Goal: Use online tool/utility: Utilize a website feature to perform a specific function

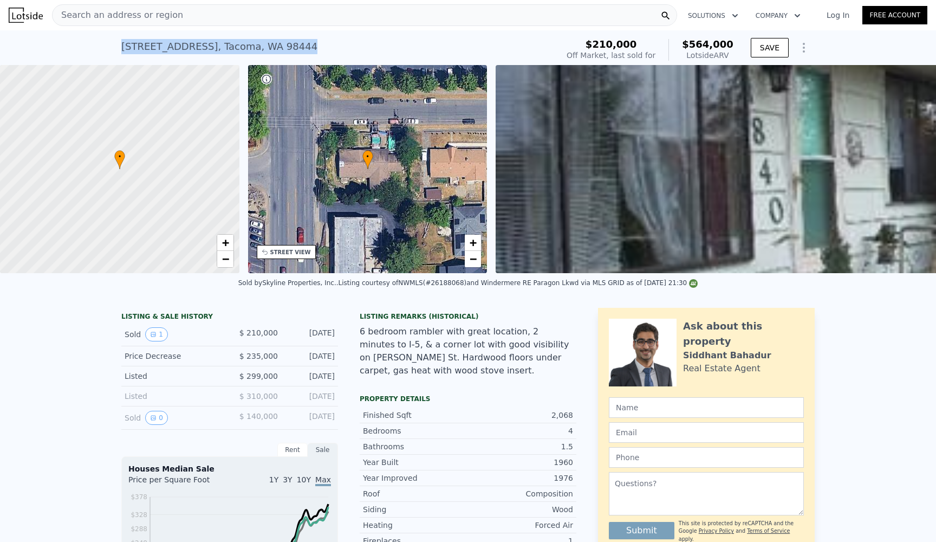
drag, startPoint x: 287, startPoint y: 52, endPoint x: 120, endPoint y: 42, distance: 167.2
click at [120, 42] on div "1840 S 90th St , Tacoma , WA 98444 Sold Aug 2007 for $210k (~ARV $564k ) $210,0…" at bounding box center [468, 47] width 936 height 35
copy div "1840 S 90th St , Tacoma , WA 98444"
click at [391, 6] on div "Search an address or region" at bounding box center [364, 15] width 625 height 22
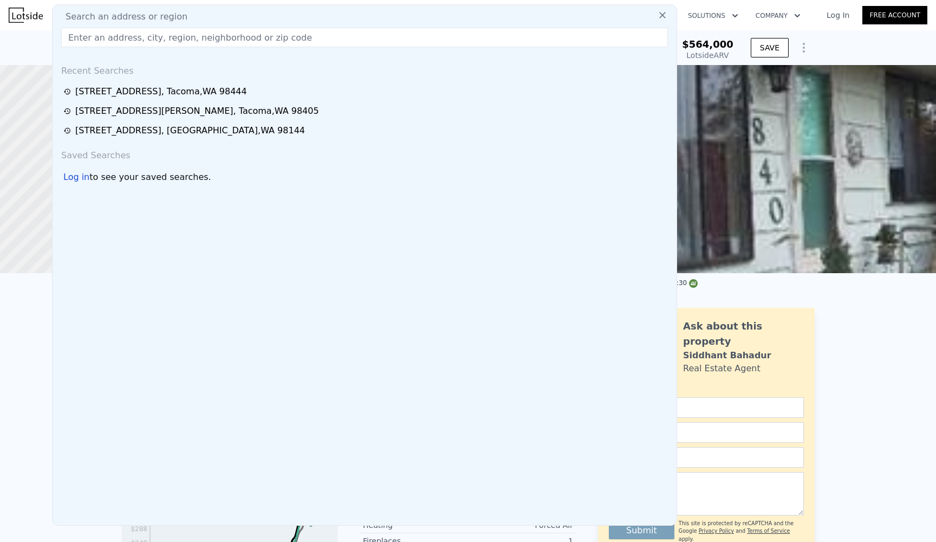
click at [835, 55] on div "1840 S 90th St , Tacoma , WA 98444 Sold Aug 2007 for $210k (~ARV $564k ) $210,0…" at bounding box center [468, 47] width 936 height 35
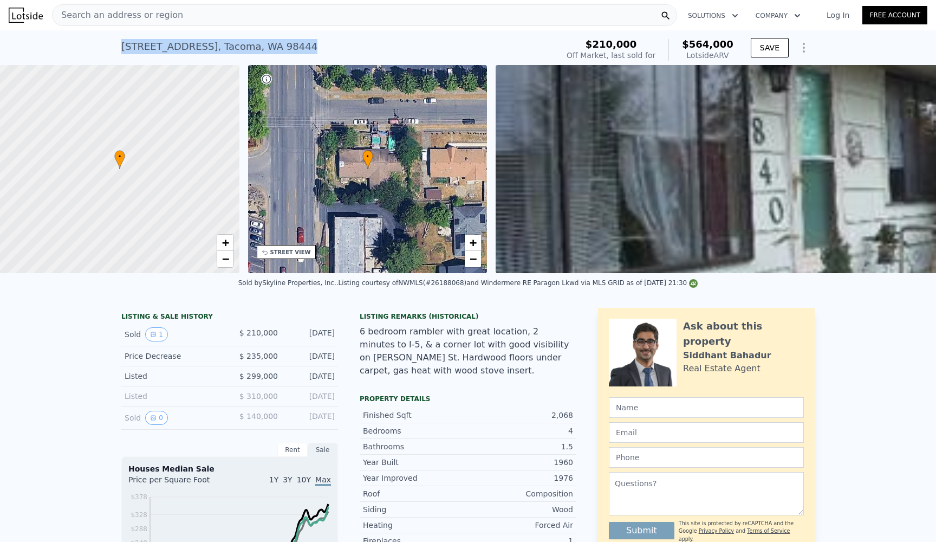
drag, startPoint x: 295, startPoint y: 38, endPoint x: 116, endPoint y: 42, distance: 178.3
click at [116, 42] on div "1840 S 90th St , Tacoma , WA 98444 Sold Aug 2007 for $210k (~ARV $564k ) $210,0…" at bounding box center [468, 47] width 936 height 35
copy div "1840 S 90th St , Tacoma , WA 98444 Sold Aug 2007 for $210k (~ARV $564k )"
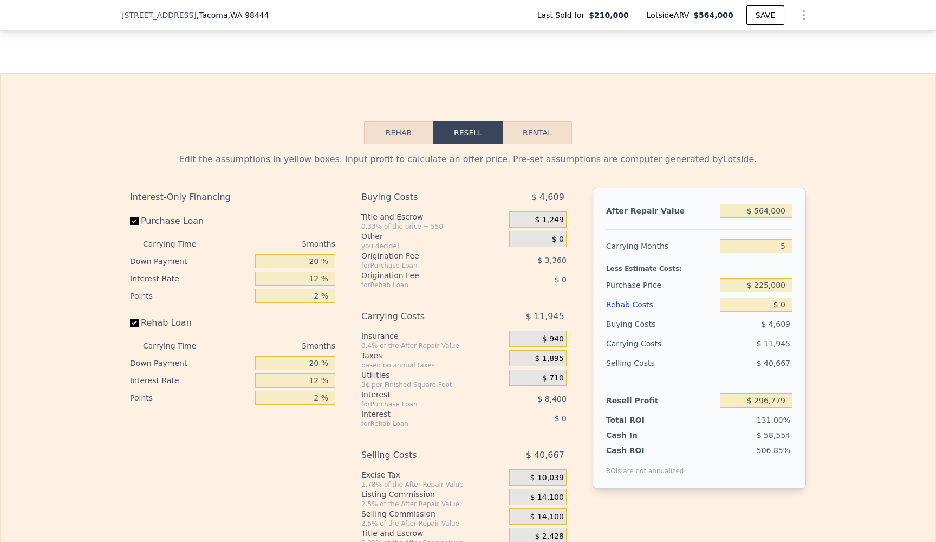
scroll to position [1602, 0]
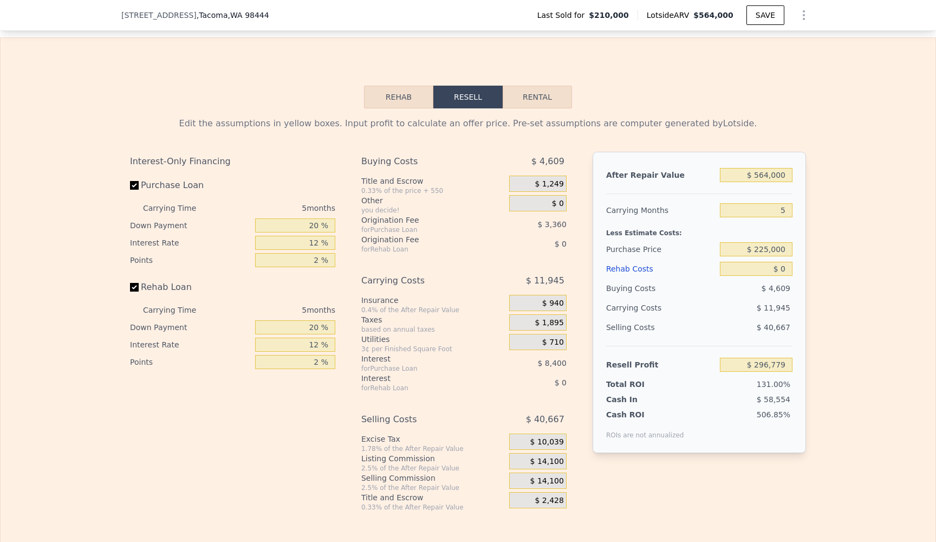
drag, startPoint x: 796, startPoint y: 179, endPoint x: 736, endPoint y: 178, distance: 59.6
click at [736, 178] on div "After Repair Value $ 564,000 Carrying Months 5 Less Estimate Costs: Purchase Pr…" at bounding box center [699, 302] width 213 height 301
click at [786, 176] on input "$ 564,000" at bounding box center [756, 175] width 73 height 14
type input "$ 56,400"
type input "-$ 173,870"
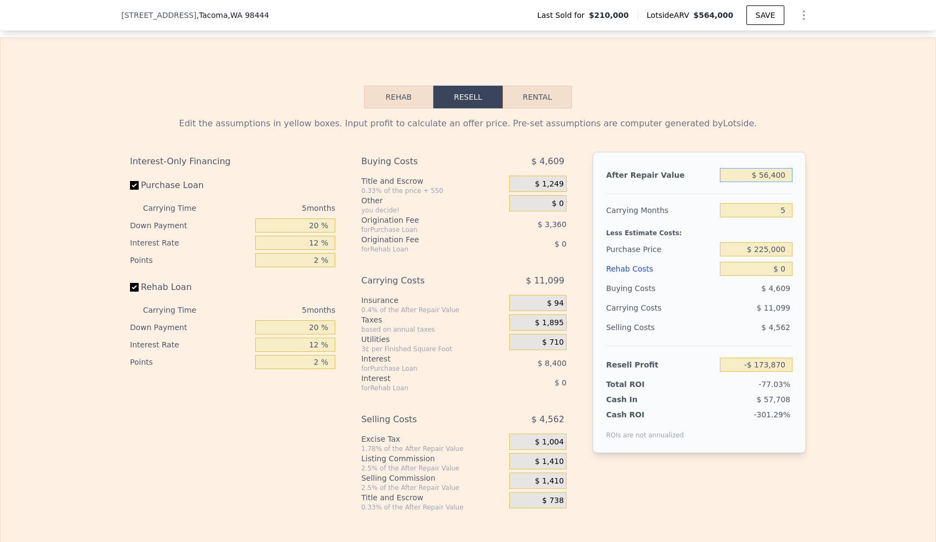
type input "$ 5,640"
type input "-$ 220,934"
type input "$ 564"
type input "-$ 225,641"
type input "$ 56"
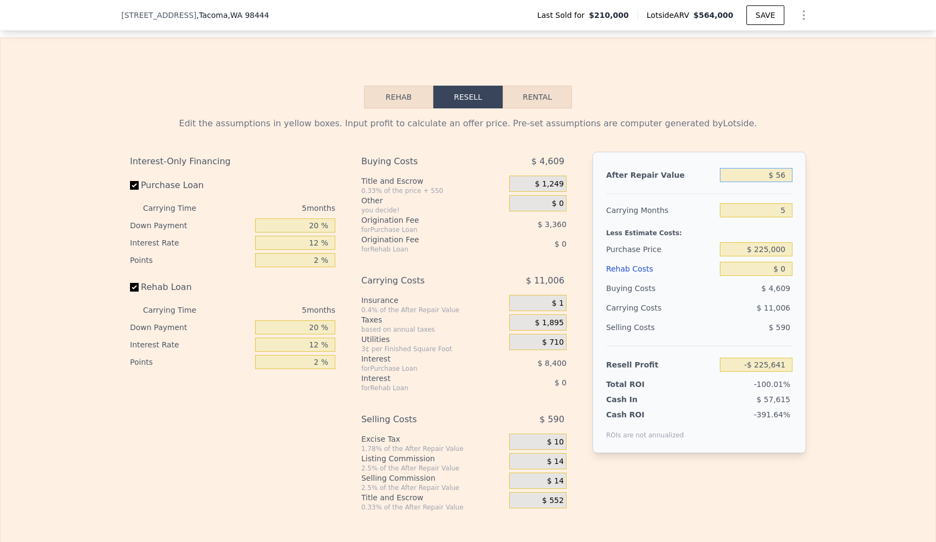
type input "-$ 226,111"
type input "$ 5"
type input "-$ 226,159"
type input "$ 54"
type input "-$ 226,113"
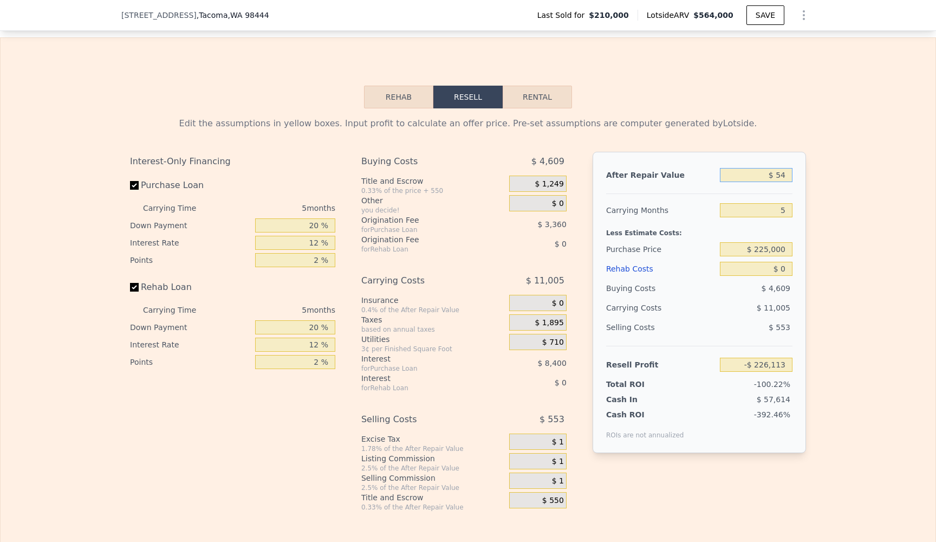
type input "$ 545"
type input "-$ 225,660"
type input "$ 5,450"
type input "-$ 221,110"
type input "$ 54,500"
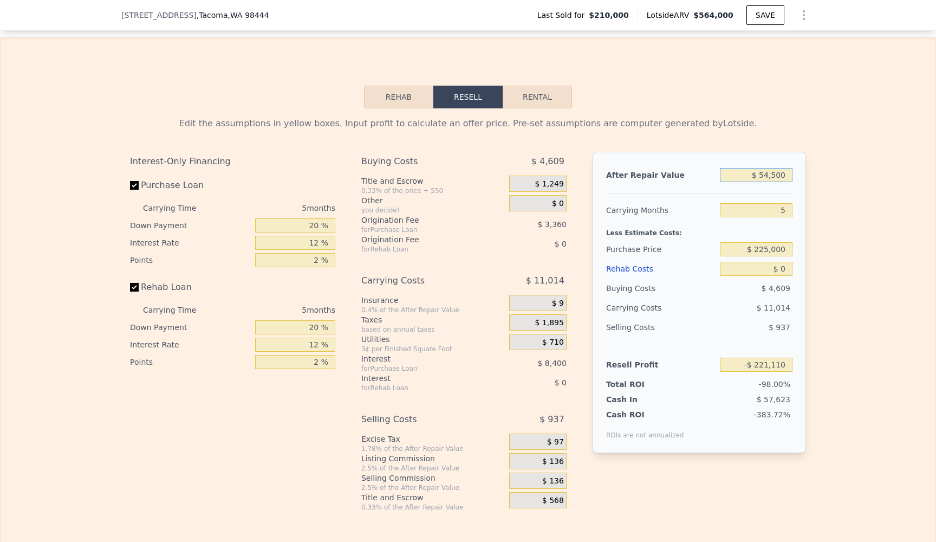
type input "-$ 175,632"
type input "$ 545,000"
type input "$ 279,162"
type input "$ 5,450,000"
type input "$ 4,827,094"
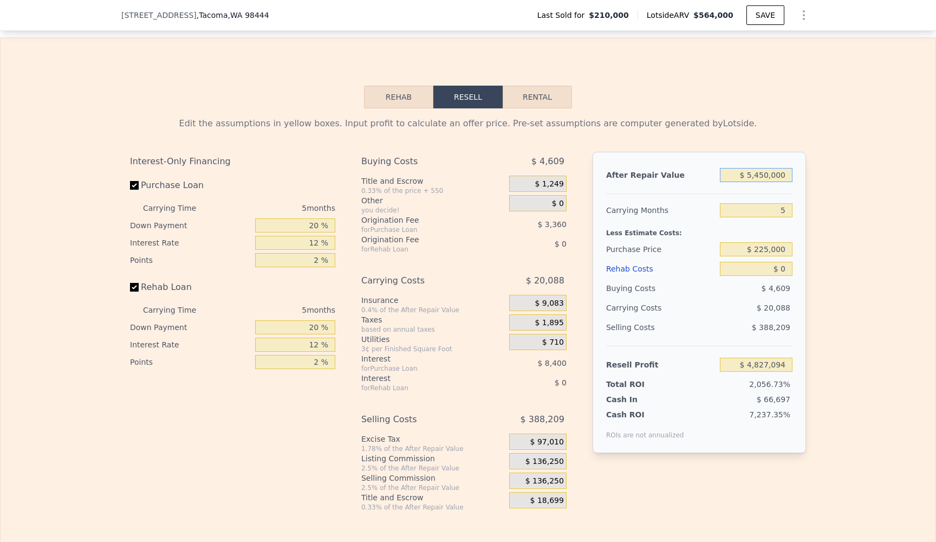
type input "$ 450,000"
type input "$ 191,077"
click at [789, 210] on input "5" at bounding box center [756, 210] width 73 height 14
type input "6"
type input "$ 188,726"
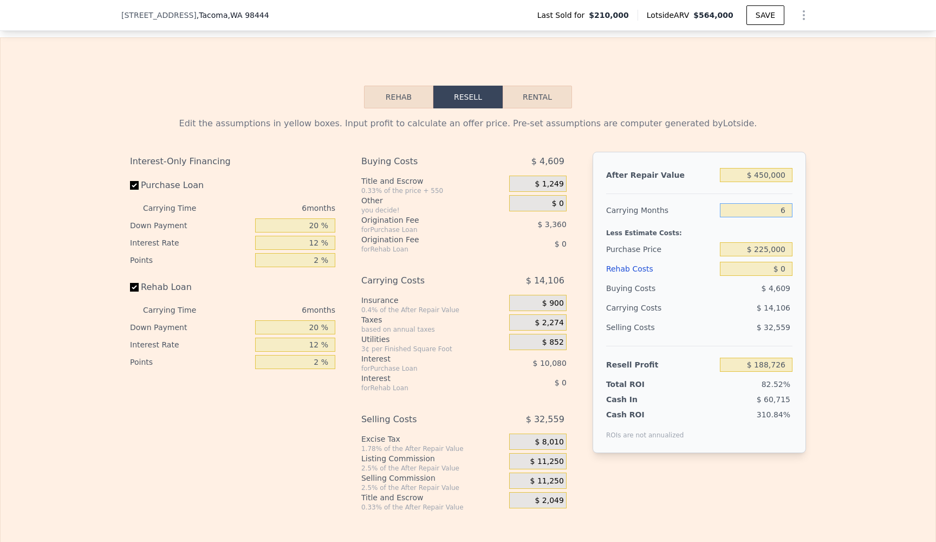
type input "6"
click at [785, 250] on input "$ 225,000" at bounding box center [756, 249] width 73 height 14
type input "$ 172,716"
click at [785, 274] on input "$ 0" at bounding box center [756, 269] width 73 height 14
type input "$ 1"
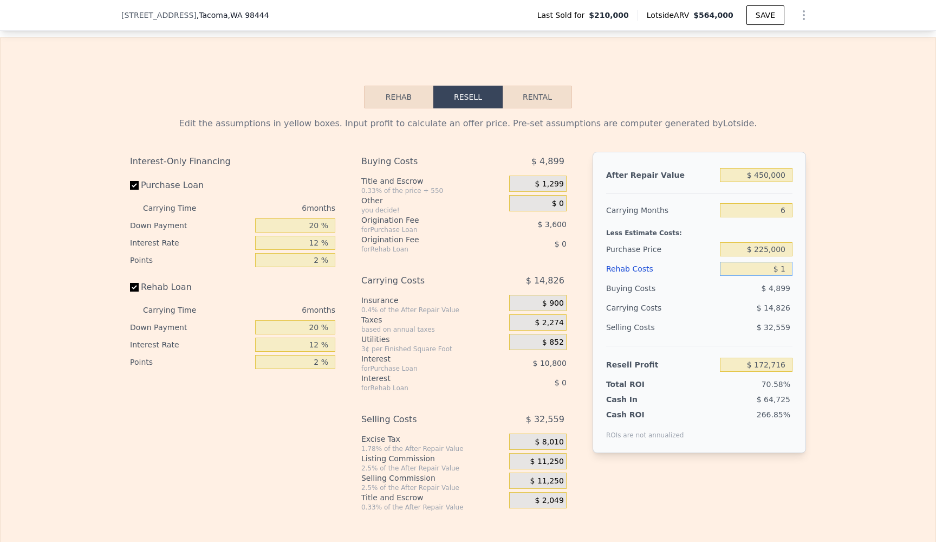
type input "$ 172,715"
type input "$ 12"
type input "$ 172,704"
type input "$ 125"
type input "$ 172,583"
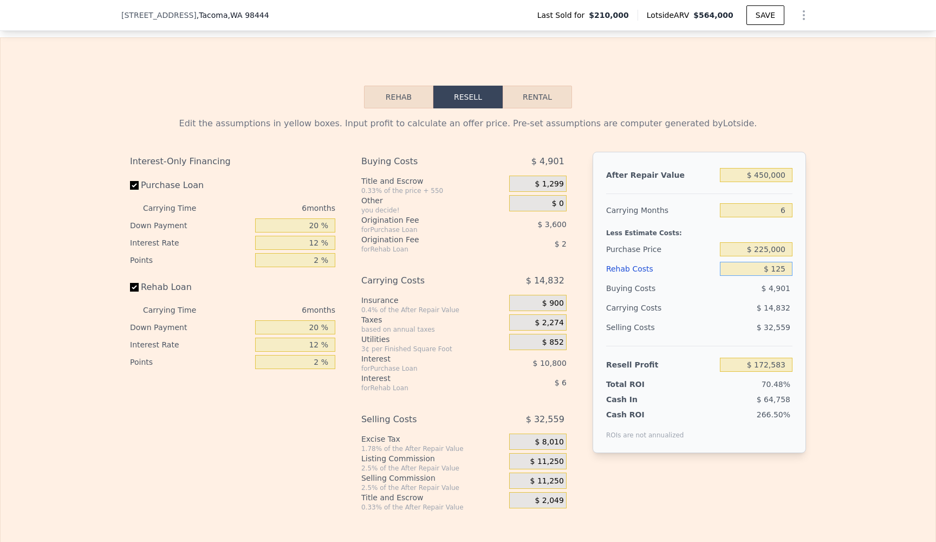
type input "$ 1,250"
type input "$ 171,386"
type input "$ 12,500"
type input "$ 159,416"
type input "$ 125,000"
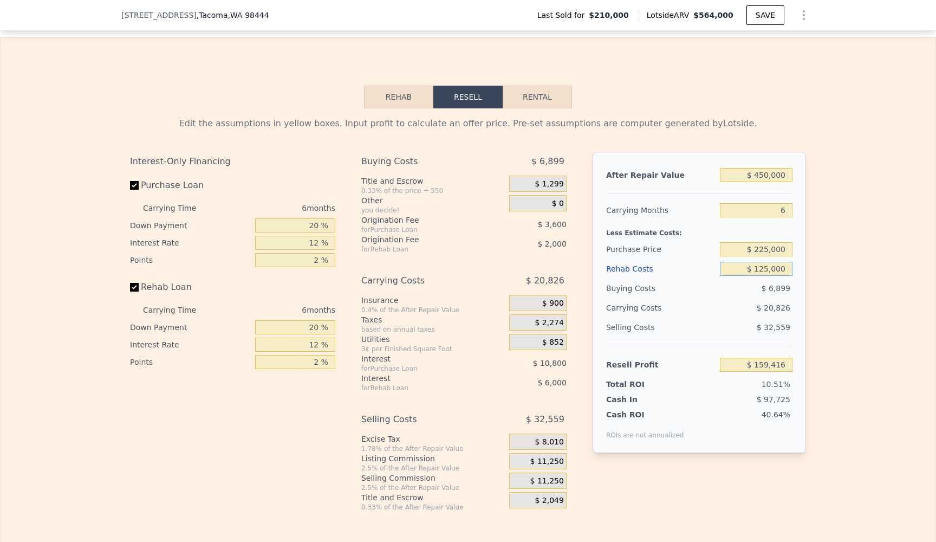
type input "$ 39,716"
type input "$ 1,250,000"
type input "-$ 1,157,284"
type input "$ 125,000"
type input "$ 39,716"
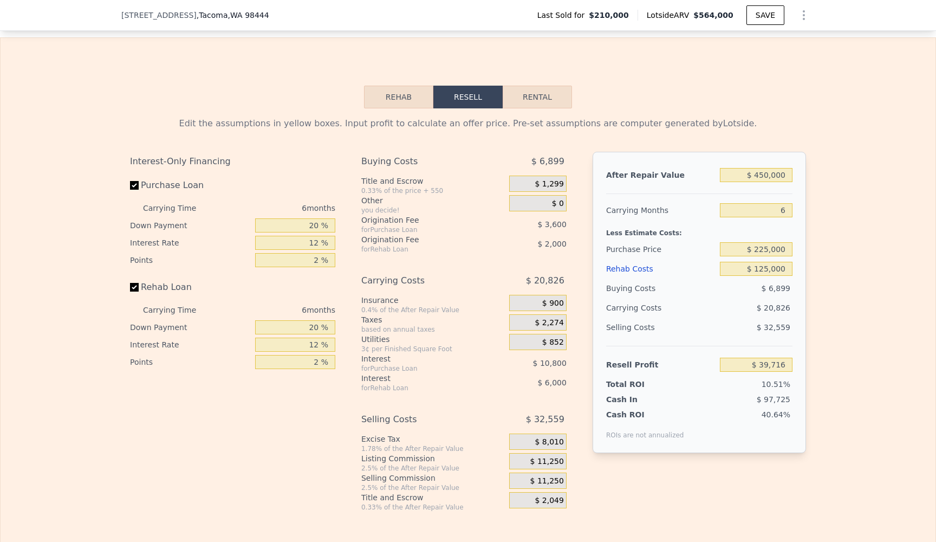
click at [784, 287] on span "$ 6,899" at bounding box center [776, 288] width 29 height 9
click at [760, 345] on div "Selling Costs $ 32,559" at bounding box center [699, 331] width 186 height 28
drag, startPoint x: 784, startPoint y: 249, endPoint x: 756, endPoint y: 248, distance: 27.6
click at [756, 248] on input "$ 225,000" at bounding box center [756, 249] width 73 height 14
type input "$ 200,000"
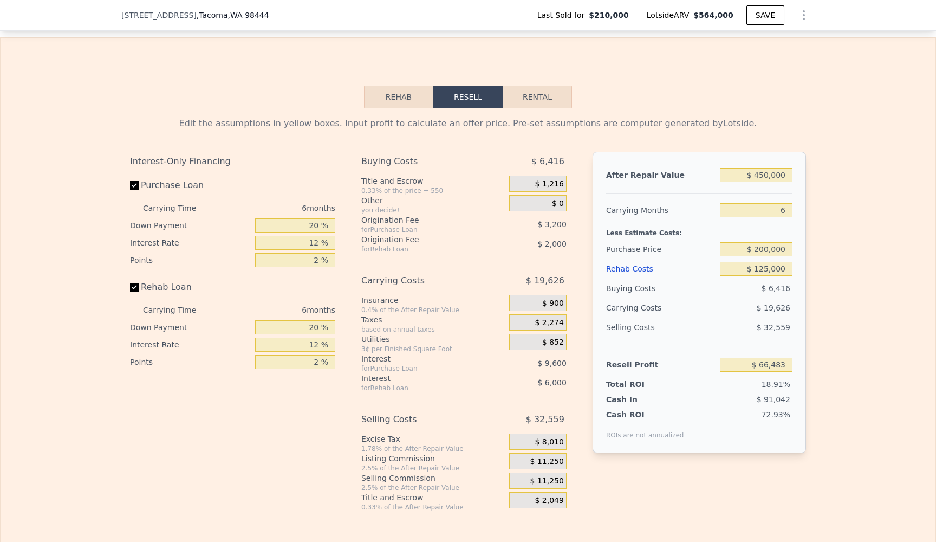
type input "$ 66,399"
click at [936, 267] on div "Rehab Resell Rental Edit the assumptions in yellow boxes. Input profit to calcu…" at bounding box center [468, 298] width 936 height 522
click at [765, 250] on input "$ 200,000" at bounding box center [756, 249] width 73 height 14
type input "$ 220,000"
click at [921, 400] on div "Edit the assumptions in yellow boxes. Input profit to calculate an offer price.…" at bounding box center [468, 309] width 935 height 403
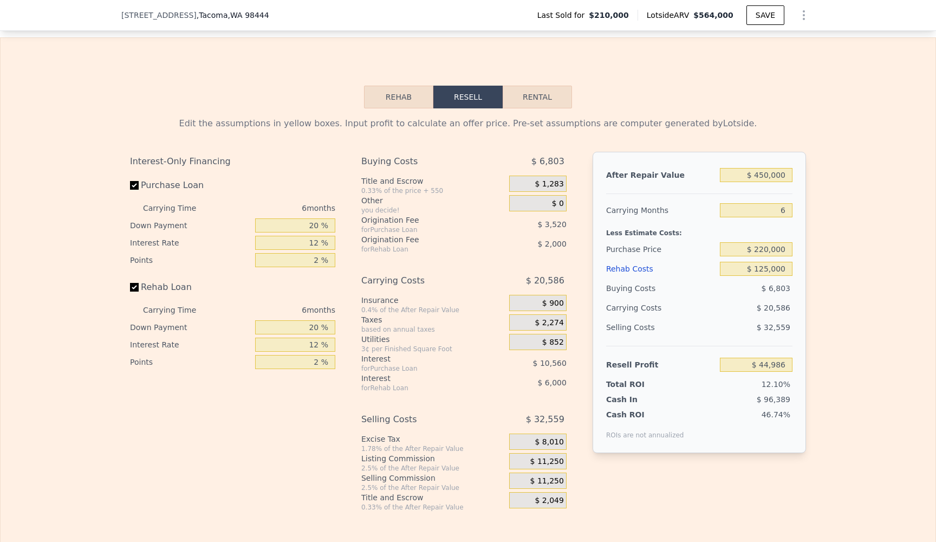
type input "$ 45,052"
click at [767, 248] on input "$ 220,000" at bounding box center [756, 249] width 73 height 14
click at [768, 247] on input "$ 220,000" at bounding box center [756, 249] width 73 height 14
click at [768, 270] on input "$ 125,000" at bounding box center [756, 269] width 73 height 14
type input "$ 1,000"
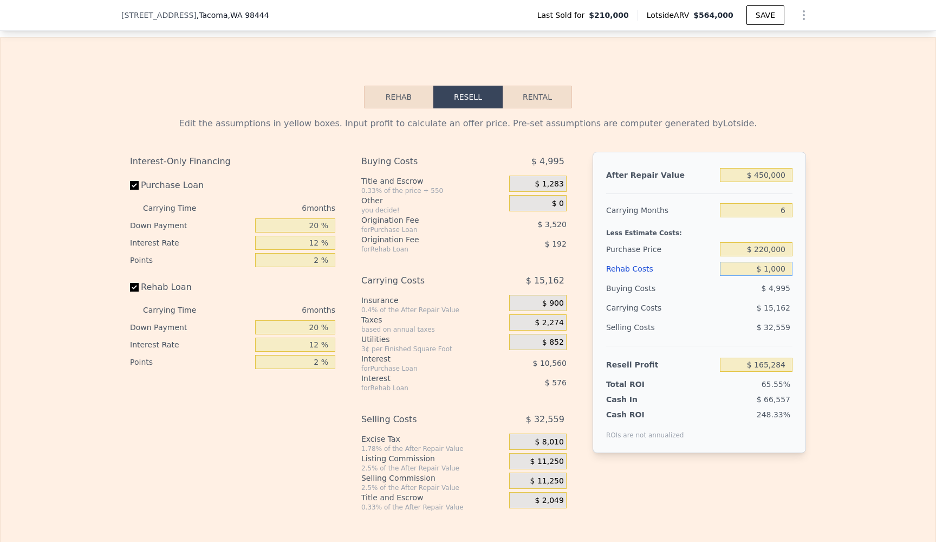
type input "$ 176,988"
type input "$ 11,000"
type input "$ 166,348"
type input "$ 115,000"
type input "$ 55,692"
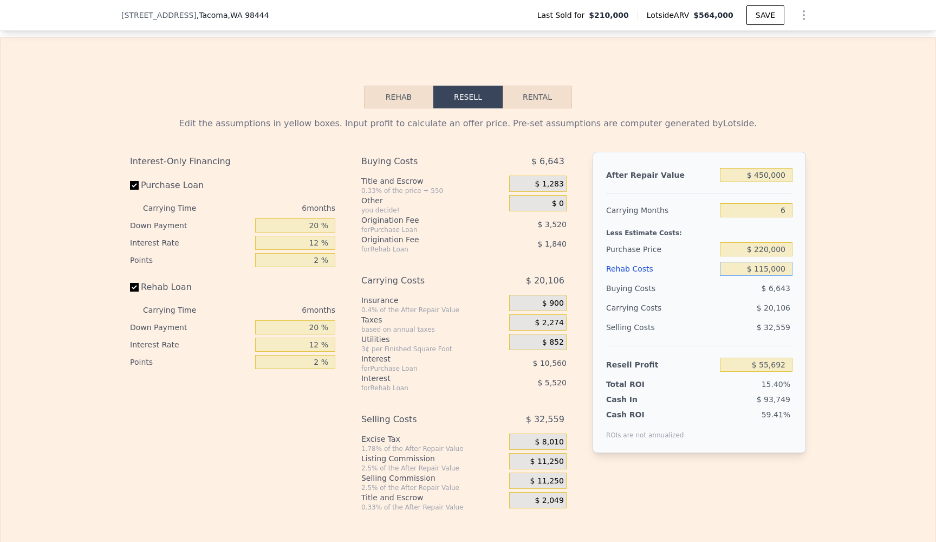
type input "$ 115,000"
click at [846, 294] on div "Edit the assumptions in yellow boxes. Input profit to calculate an offer price.…" at bounding box center [468, 309] width 935 height 403
click at [769, 253] on input "$ 220,000" at bounding box center [756, 249] width 73 height 14
type input "$ 225,000"
click at [770, 270] on input "$ 115,000" at bounding box center [756, 269] width 73 height 14
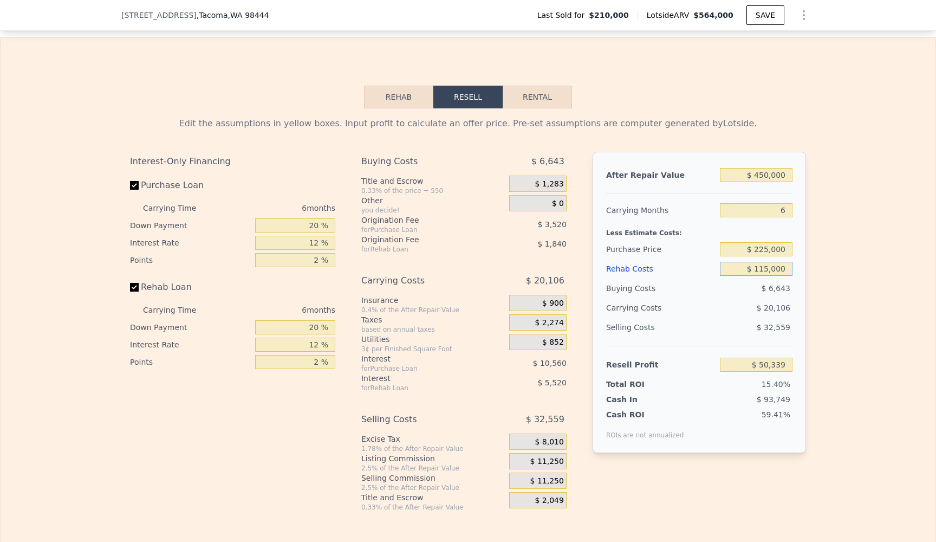
type input "$ 50,356"
type input "$ 11,000"
type input "$ 161,012"
type input "$ 110,000"
type input "$ 55,676"
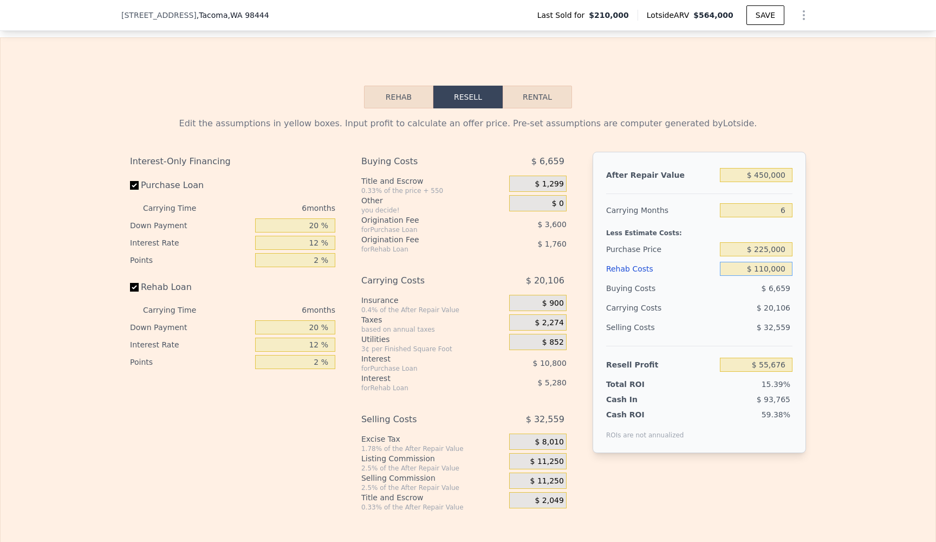
type input "$ 110,000"
click at [936, 463] on div "Rehab Resell Rental Edit the assumptions in yellow boxes. Input profit to calcu…" at bounding box center [468, 298] width 936 height 522
click at [765, 249] on input "$ 225,000" at bounding box center [756, 249] width 73 height 14
type input "$ 300,000"
type input "-$ 24,374"
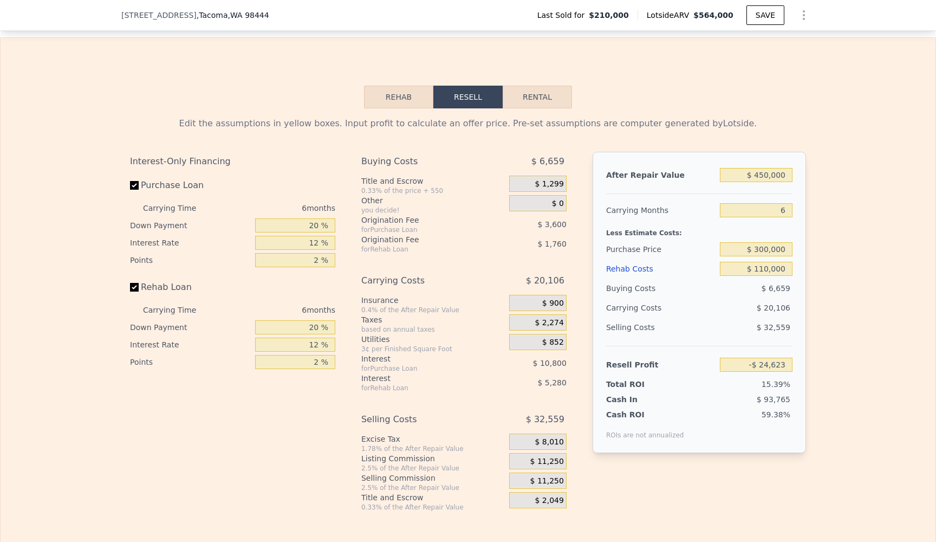
click at [936, 266] on div "Rehab Resell Rental Edit the assumptions in yellow boxes. Input profit to calcu…" at bounding box center [468, 298] width 936 height 522
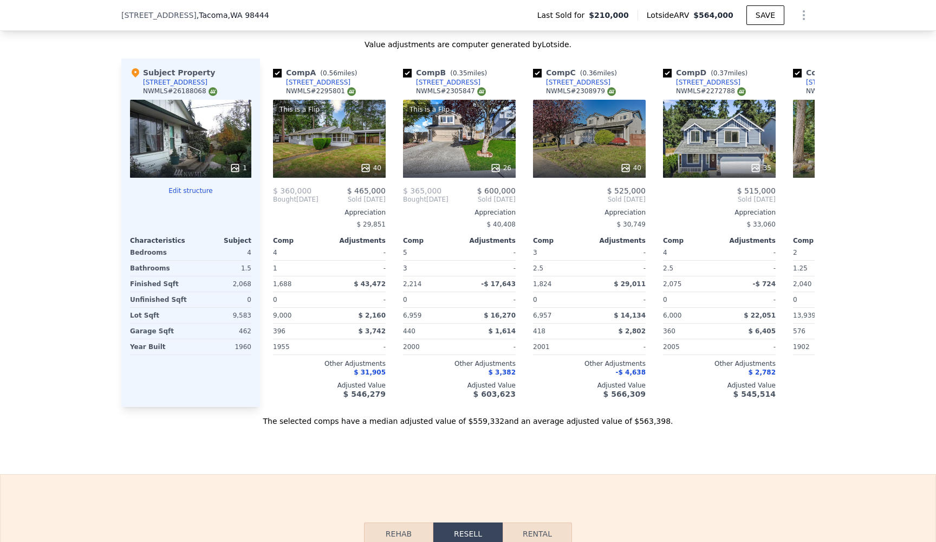
scroll to position [0, 0]
click at [334, 126] on div "This is a Flip 40" at bounding box center [329, 139] width 113 height 78
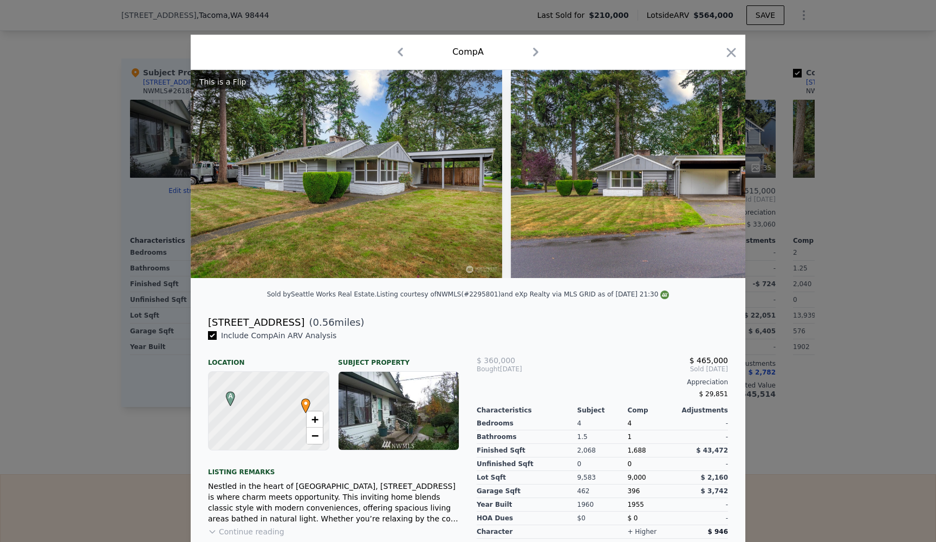
click at [388, 179] on img at bounding box center [346, 174] width 311 height 208
click at [388, 183] on img at bounding box center [346, 174] width 311 height 208
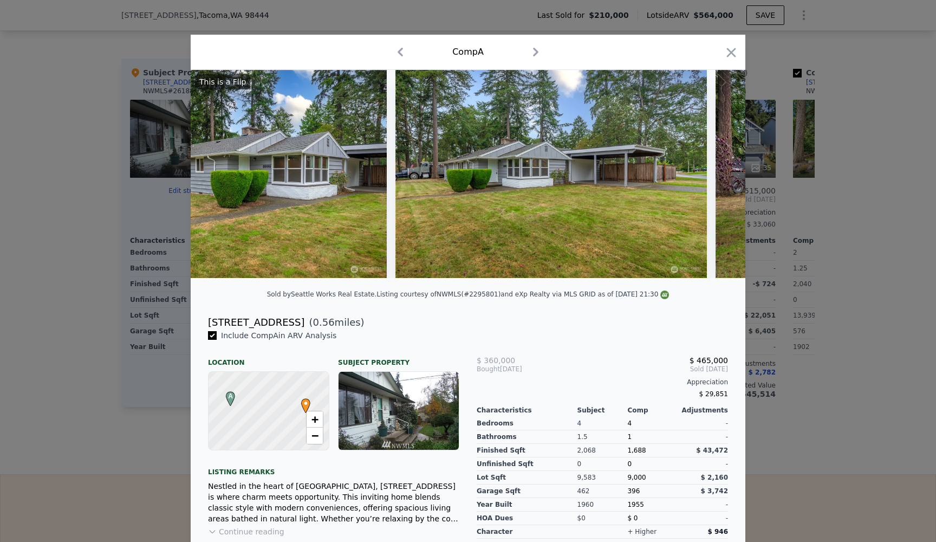
scroll to position [0, 1077]
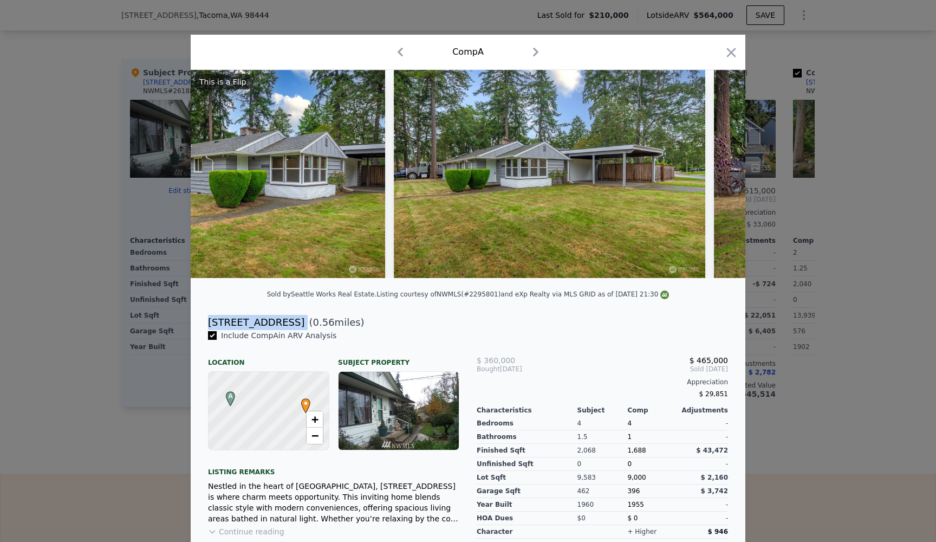
drag, startPoint x: 276, startPoint y: 324, endPoint x: 202, endPoint y: 321, distance: 73.7
click at [202, 321] on div "3005 90th St S ( 0.56 miles)" at bounding box center [467, 322] width 537 height 15
copy div "[STREET_ADDRESS]"
type input "$ 564,000"
type input "5"
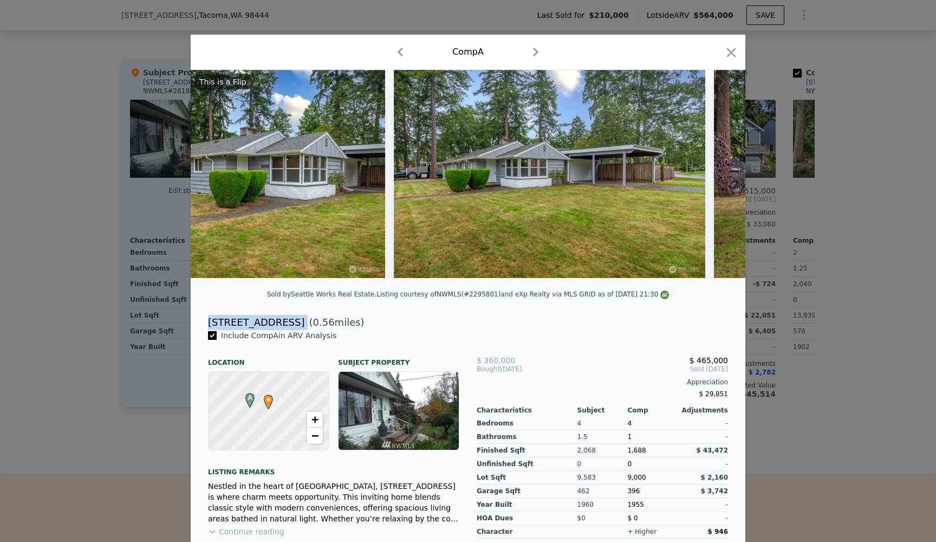
type input "$ 0"
type input "$ 296,779"
click at [739, 52] on div "Comp A" at bounding box center [468, 52] width 555 height 35
click at [733, 48] on icon "button" at bounding box center [731, 52] width 15 height 15
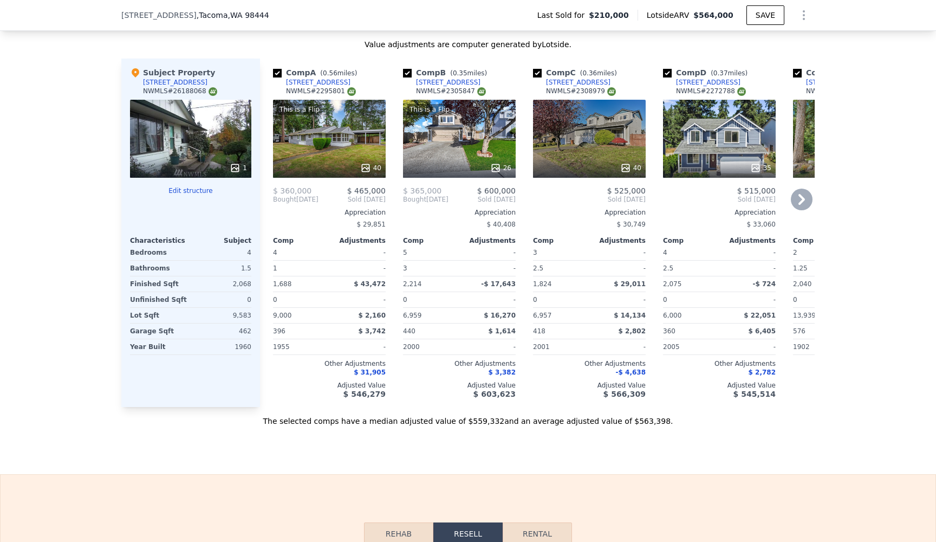
scroll to position [1148, 0]
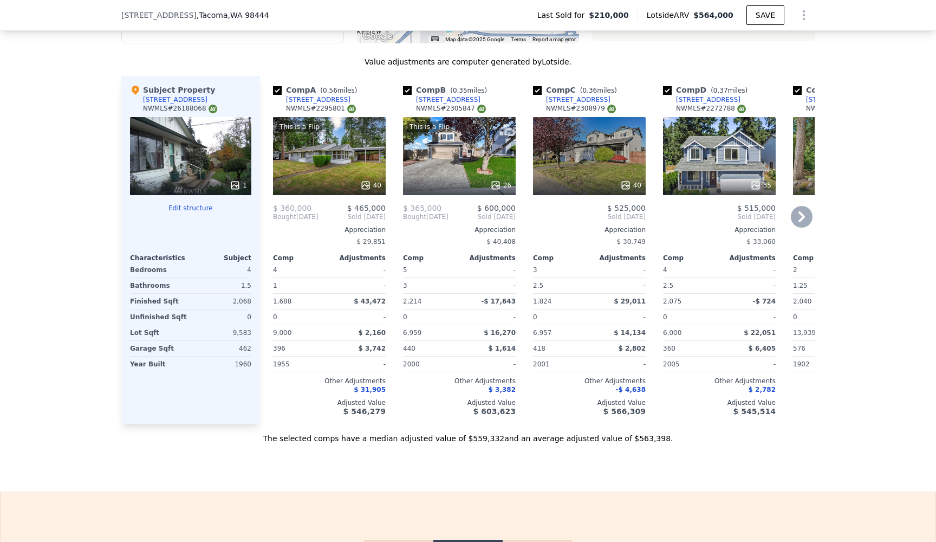
click at [475, 90] on span "( 0.35 miles)" at bounding box center [469, 91] width 46 height 8
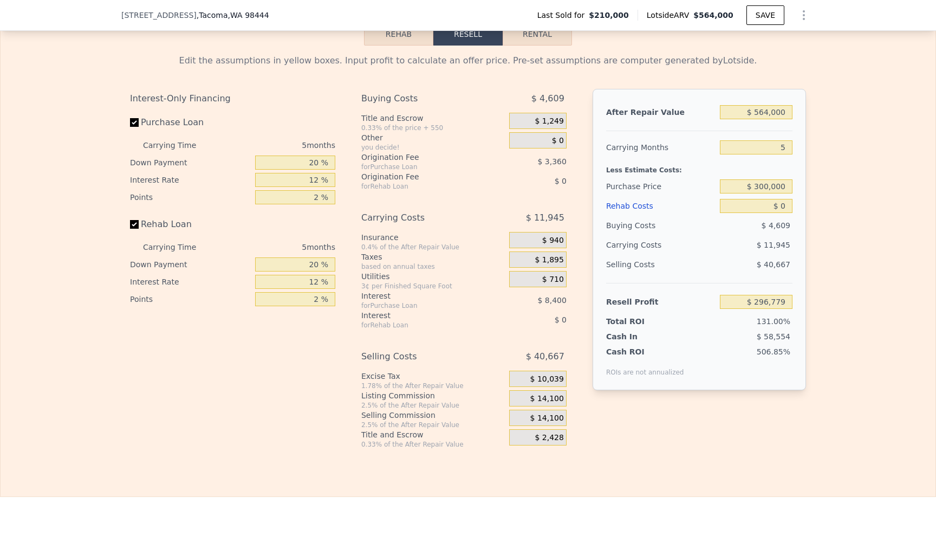
scroll to position [1661, 0]
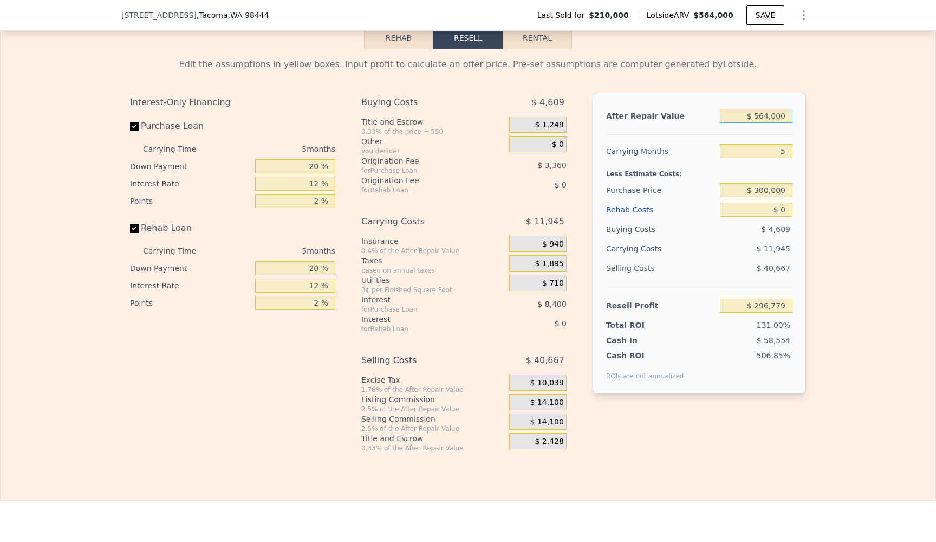
drag, startPoint x: 788, startPoint y: 115, endPoint x: 754, endPoint y: 115, distance: 34.1
click at [754, 115] on input "$ 564,000" at bounding box center [756, 116] width 73 height 14
type input "$ 4,564,000"
type input "$ 4,005,592"
type input "$ 40,564,000"
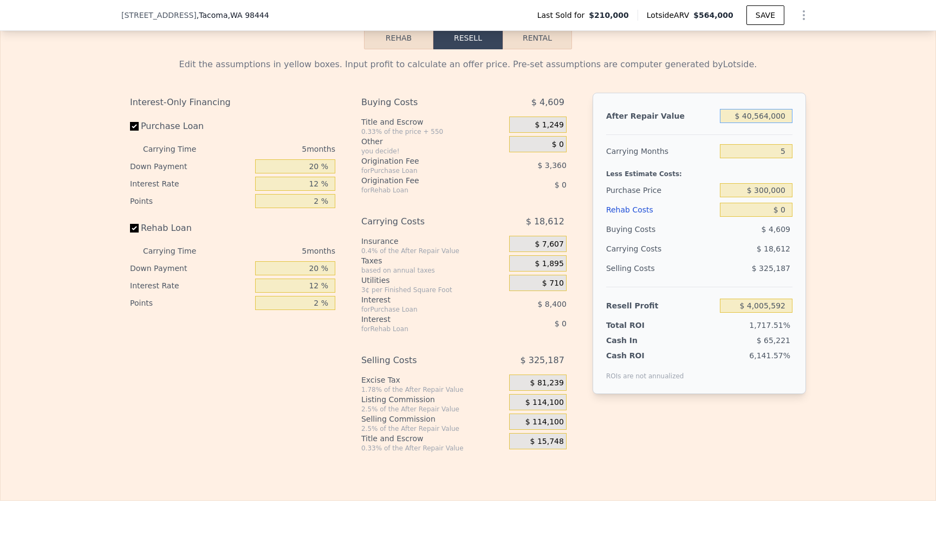
type input "$ 37,384,912"
type input "$ 400,564,000"
type input "$ 371,178,112"
type input "$ 4,000,564,000"
type input "$ 3,709,110,112"
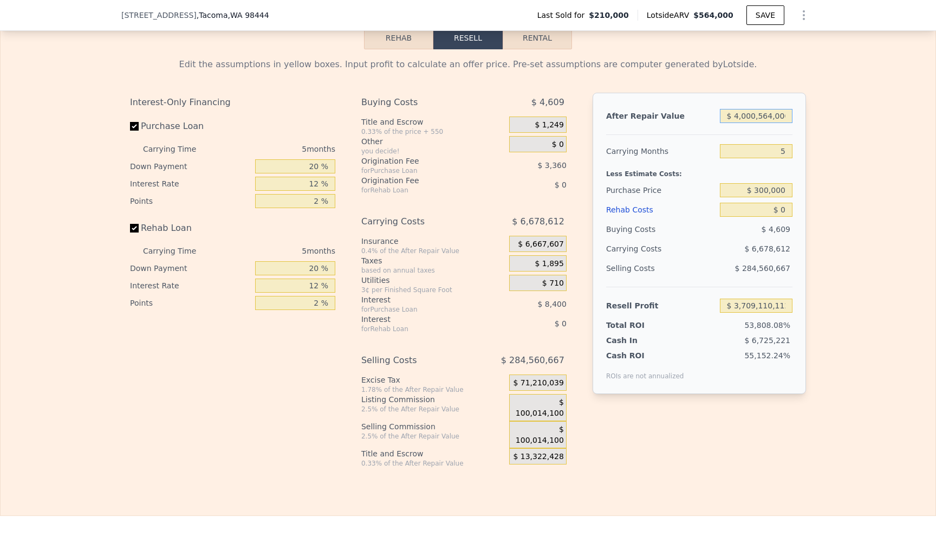
type input "$ 400,564,000"
type input "$ 371,178,112"
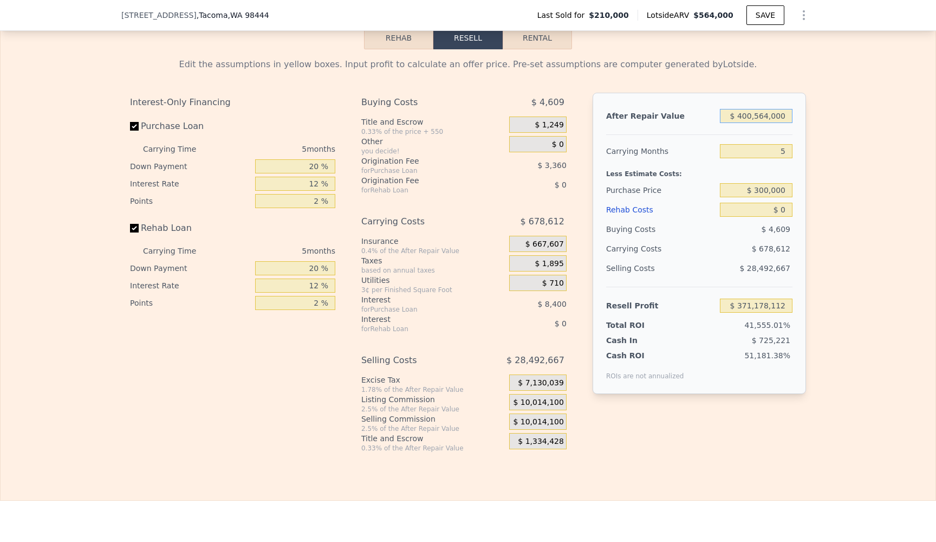
type input "$ 40,564,000"
type input "$ 37,384,912"
type input "$ 4,564,000"
type input "$ 4,005,592"
type input "$ 564,000"
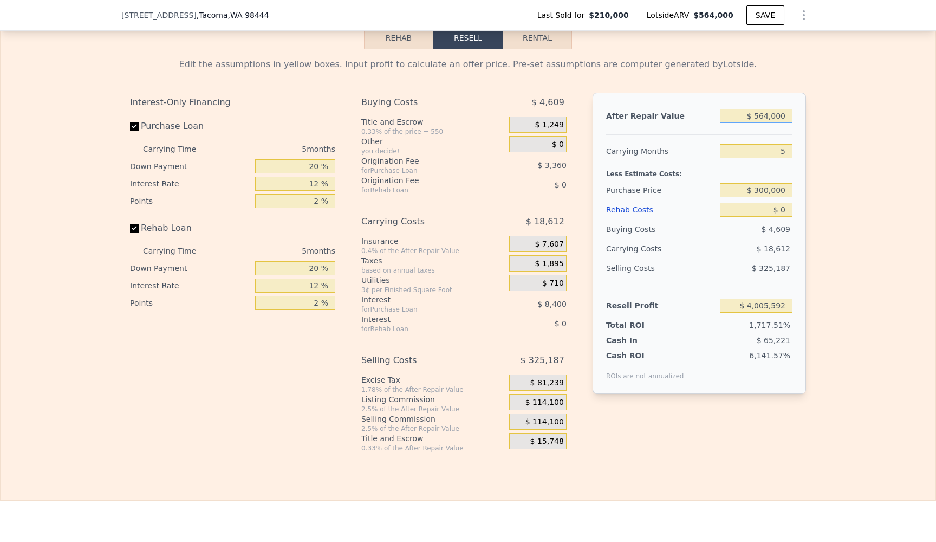
type input "$ 296,779"
type input "$ 56,400"
type input "-$ 173,870"
type input "$ 5,640"
type input "-$ 220,934"
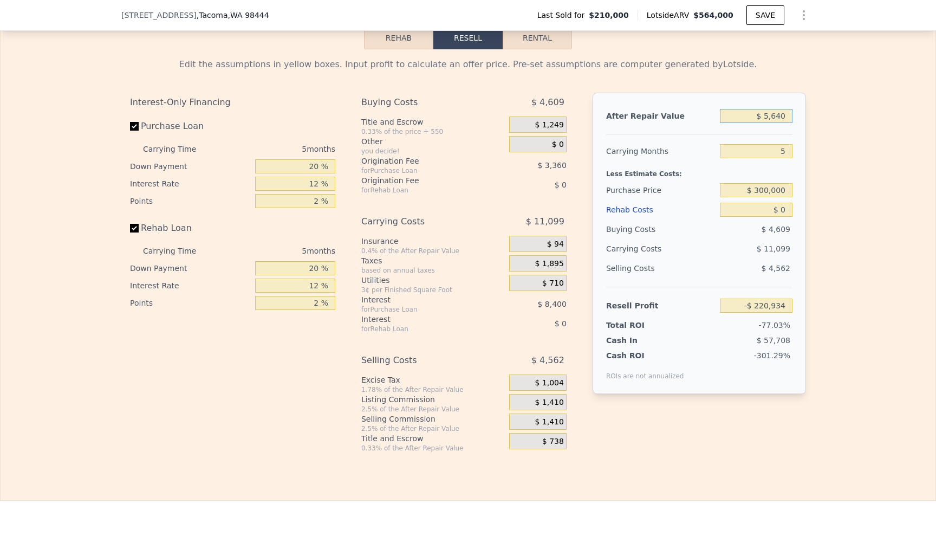
type input "$ 560"
type input "-$ 225,645"
type input "$ 50"
type input "-$ 226,117"
type input "$ 0"
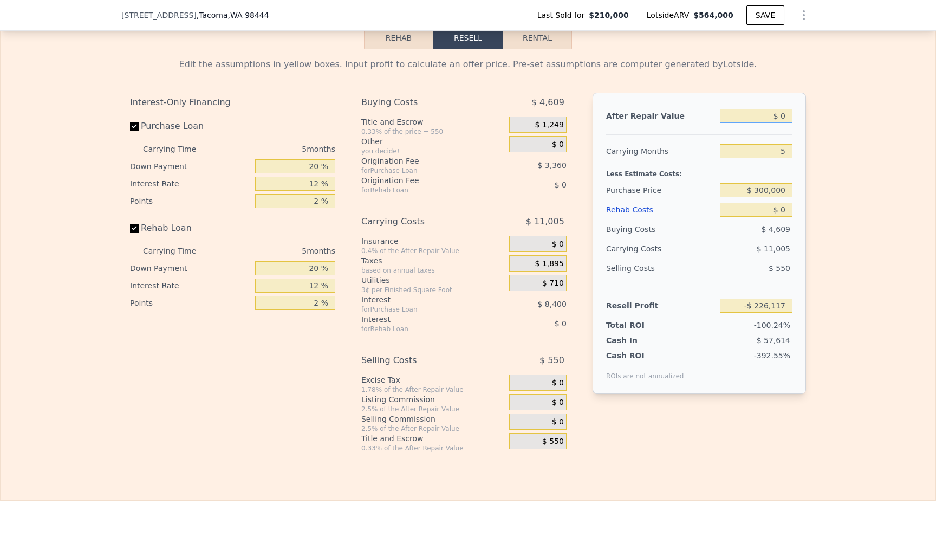
type input "-$ 226,164"
type input "$ 40"
type input "-$ 226,127"
type input "$ 450"
type input "-$ 225,746"
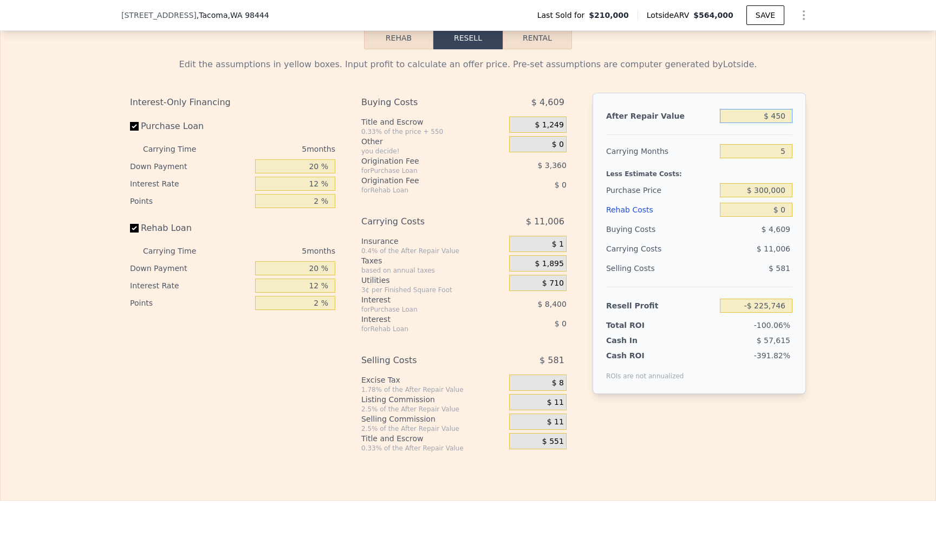
type input "$ 4,500"
type input "-$ 221,993"
type input "$ 45,000"
type input "-$ 184,440"
type input "$ 450,000"
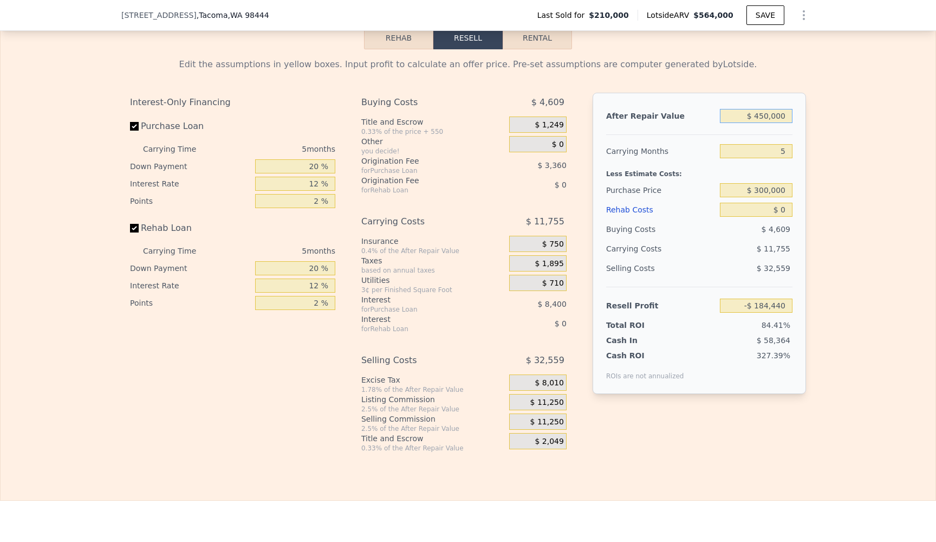
type input "$ 191,077"
click at [789, 155] on input "5" at bounding box center [756, 151] width 73 height 14
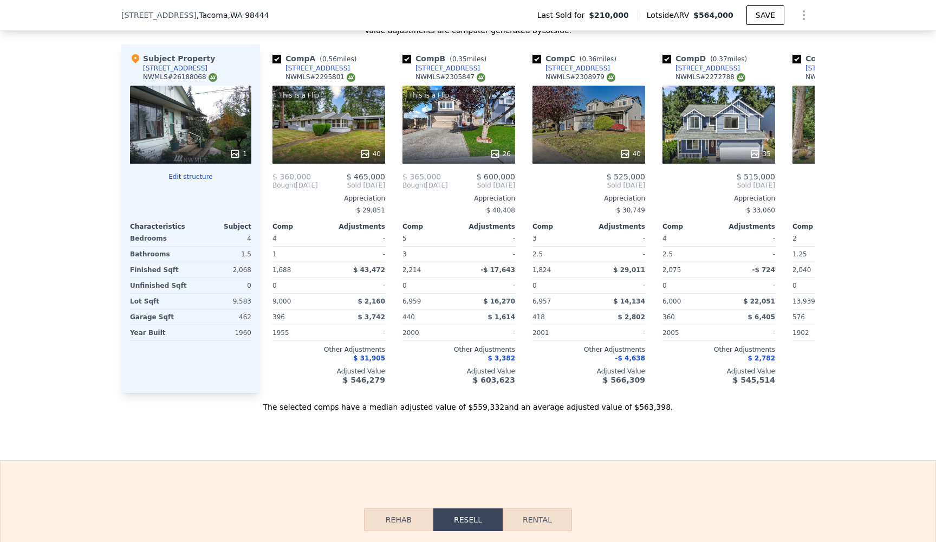
scroll to position [1173, 0]
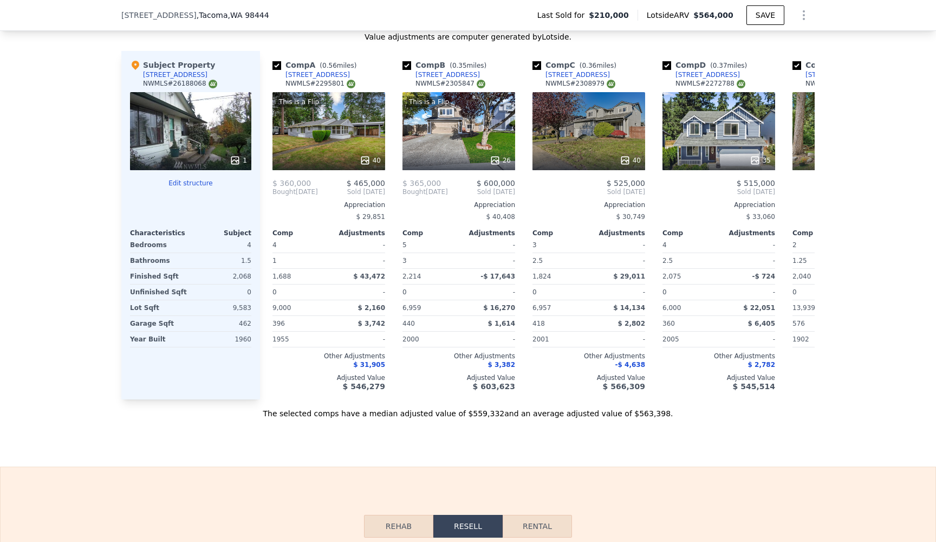
type input "5"
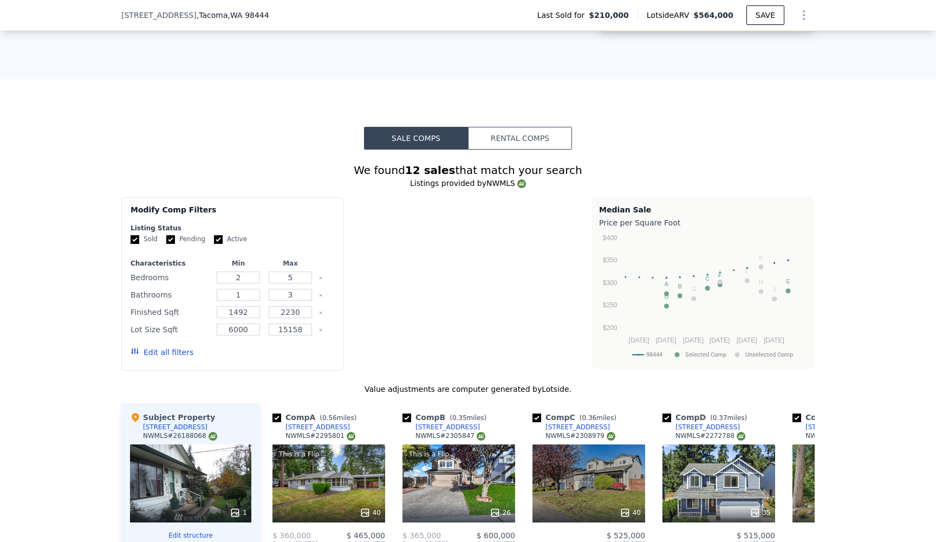
type input "$ 564,000"
type input "$ 296,779"
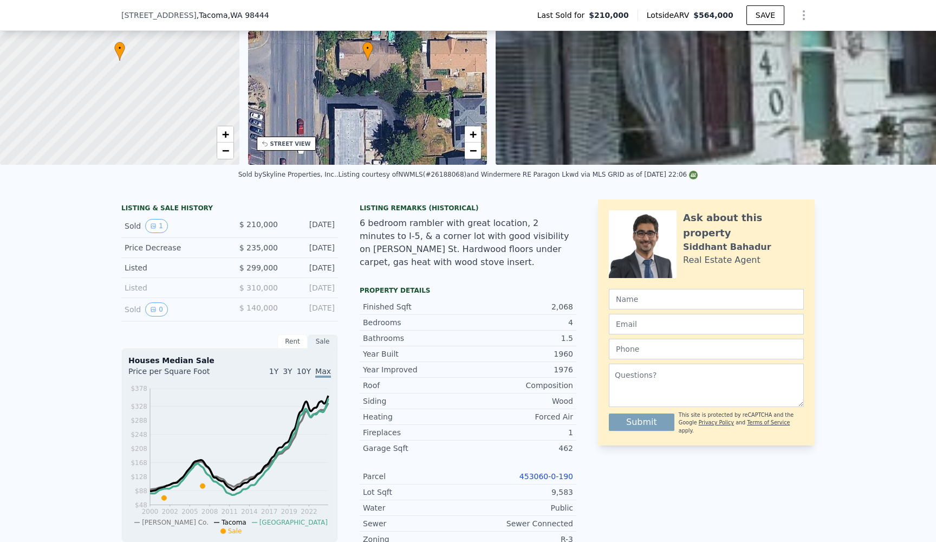
scroll to position [47, 0]
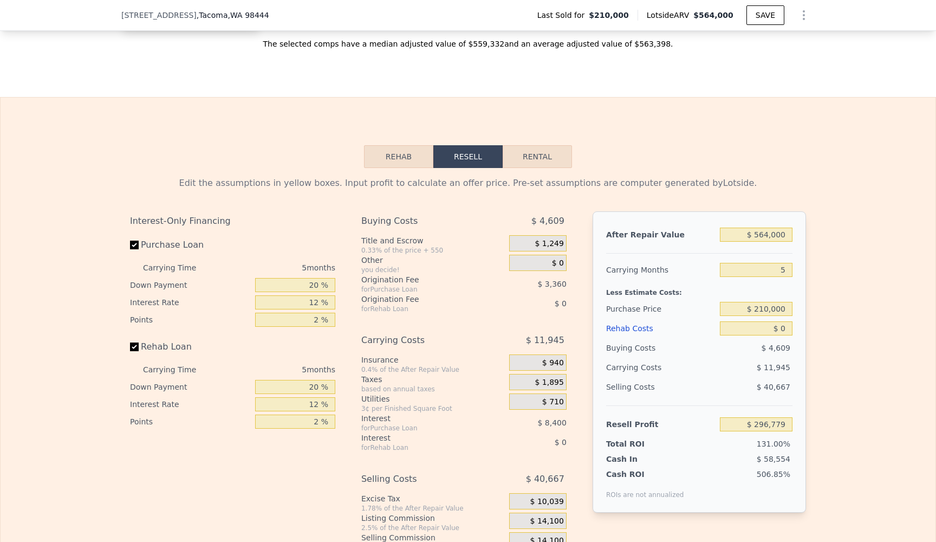
scroll to position [1551, 0]
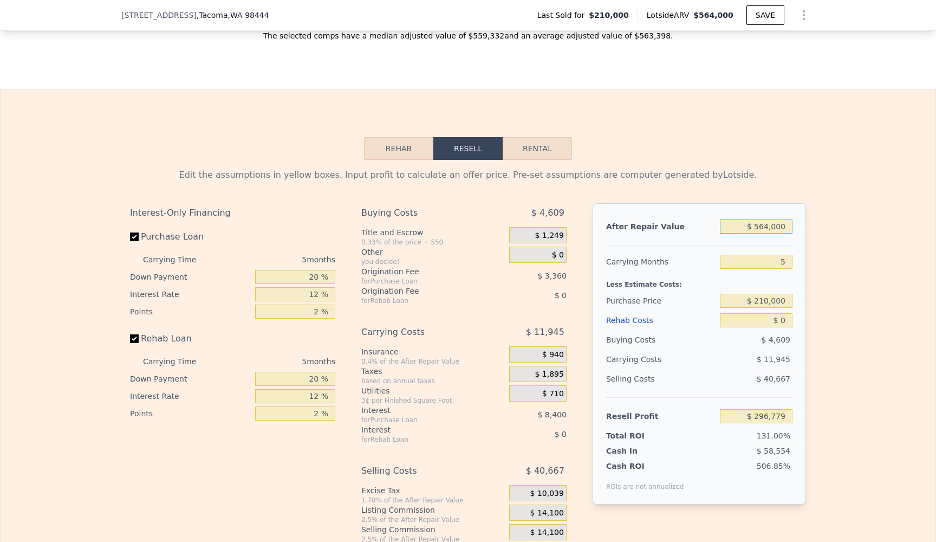
drag, startPoint x: 790, startPoint y: 226, endPoint x: 717, endPoint y: 223, distance: 73.2
click at [717, 223] on div "After Repair Value $ 564,000" at bounding box center [699, 227] width 186 height 20
type input "$ 4"
type input "-$ 226,160"
type input "$ 45"
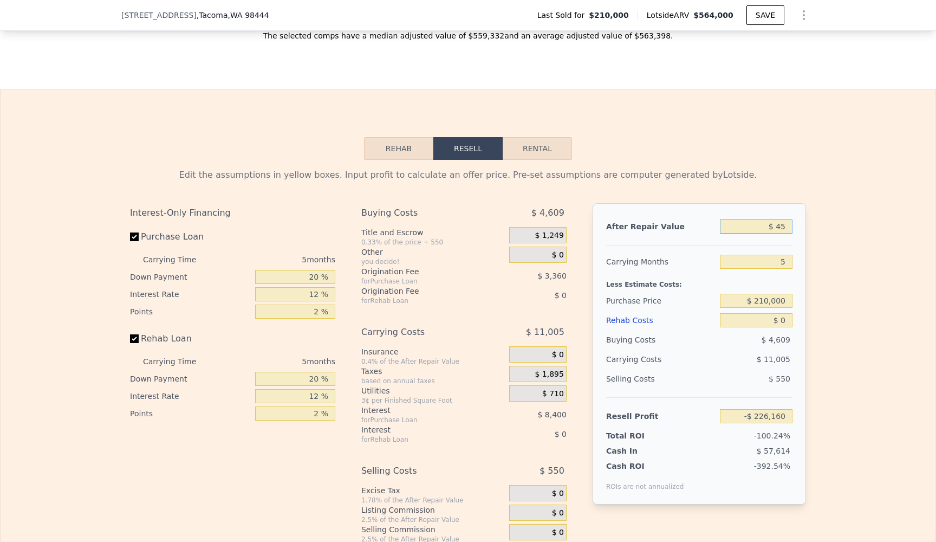
type input "-$ 226,122"
type input "$ 450"
type input "-$ 225,746"
type input "$ 4,500"
type input "-$ 221,993"
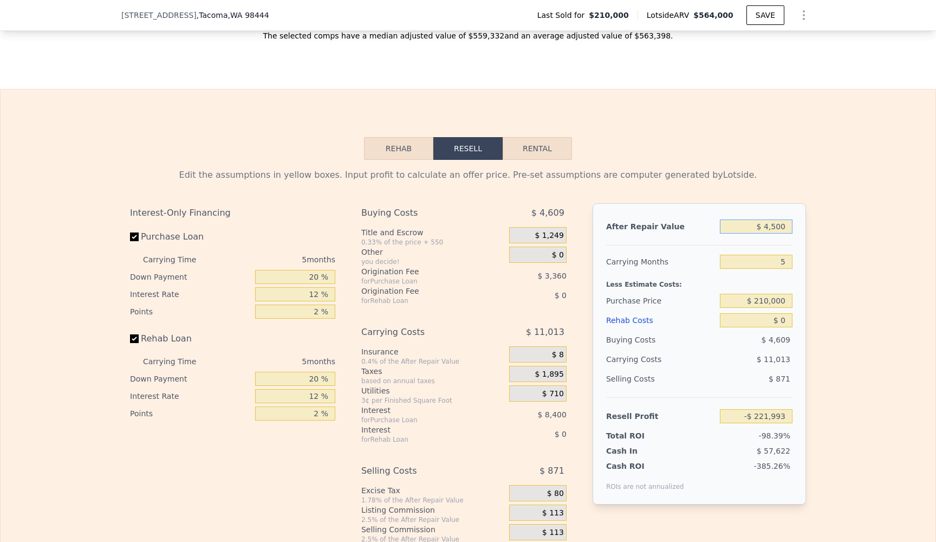
type input "$ 45,000"
type input "-$ 184,440"
type input "$ 450,000"
type input "$ 191,077"
click at [789, 259] on input "5" at bounding box center [756, 262] width 73 height 14
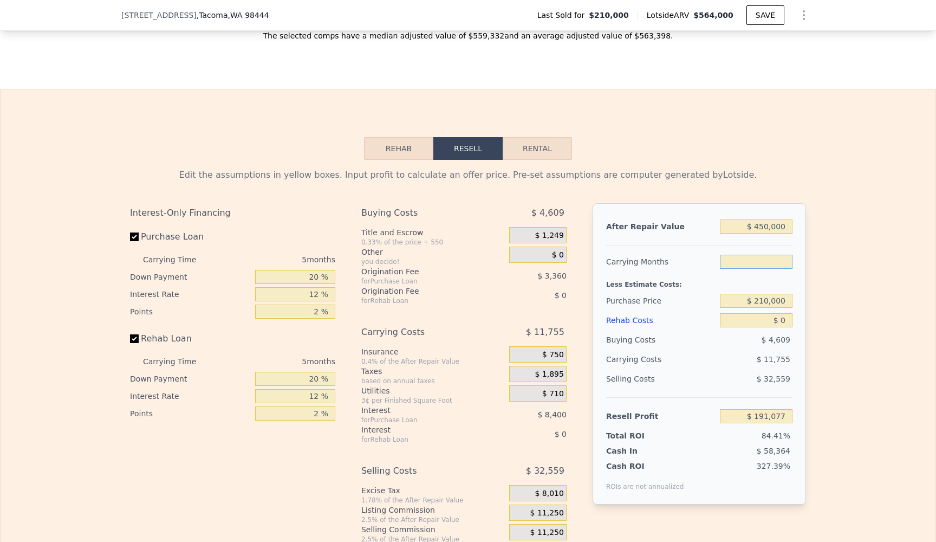
type input "6"
type input "$ 188,726"
type input "6"
click at [865, 290] on div "Edit the assumptions in yellow boxes. Input profit to calculate an offer price.…" at bounding box center [468, 361] width 935 height 403
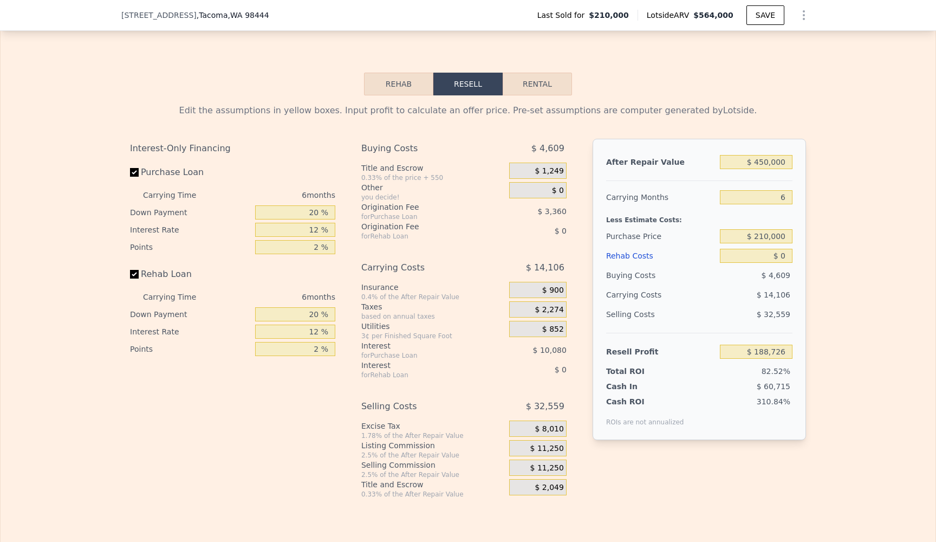
scroll to position [1616, 0]
click at [789, 263] on div "$ 0" at bounding box center [756, 255] width 73 height 20
click at [789, 258] on input "$ 0" at bounding box center [756, 255] width 73 height 14
type input "$ 1"
type input "$ 188,725"
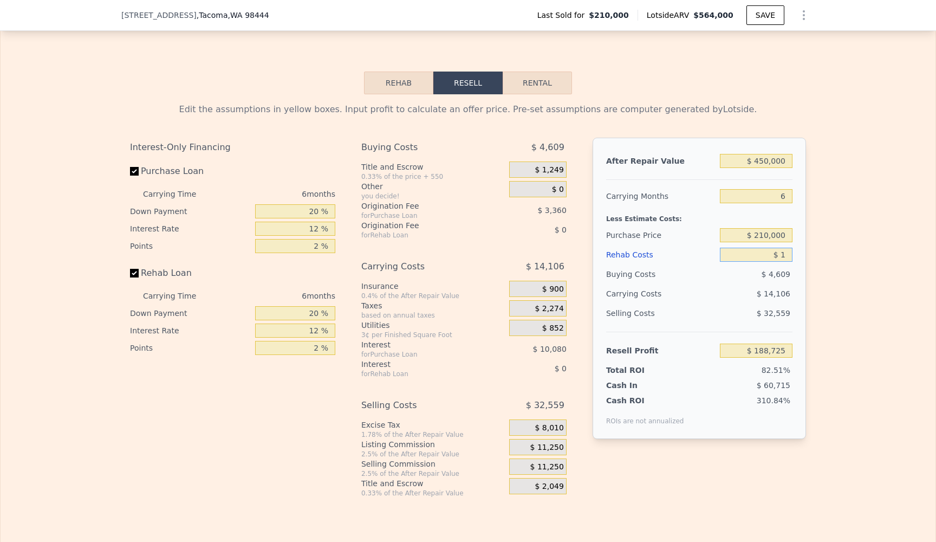
type input "$ 12"
type input "$ 188,714"
type input "$ 125"
type input "$ 188,593"
type input "$ 1,250"
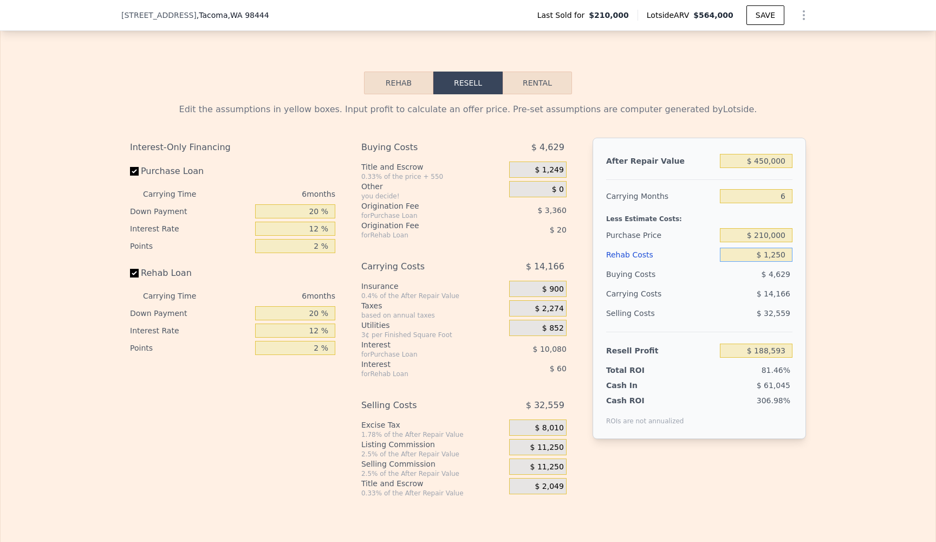
type input "$ 187,396"
type input "$ 12,500"
type input "$ 175,426"
type input "$ 125,000"
type input "$ 55,726"
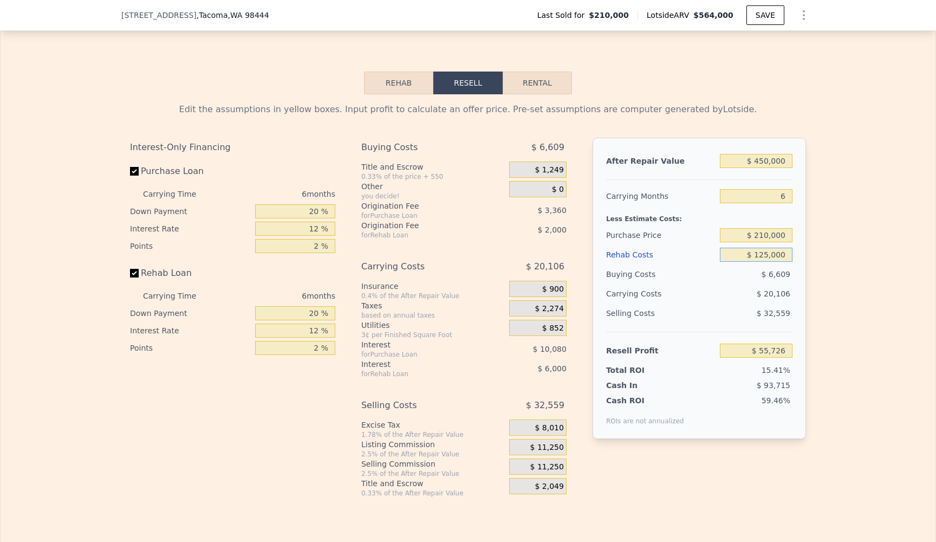
type input "$ 1,250,000"
type input "-$ 1,141,274"
type input "$ 125,000"
type input "$ 55,726"
click at [855, 275] on div "Edit the assumptions in yellow boxes. Input profit to calculate an offer price.…" at bounding box center [468, 295] width 935 height 403
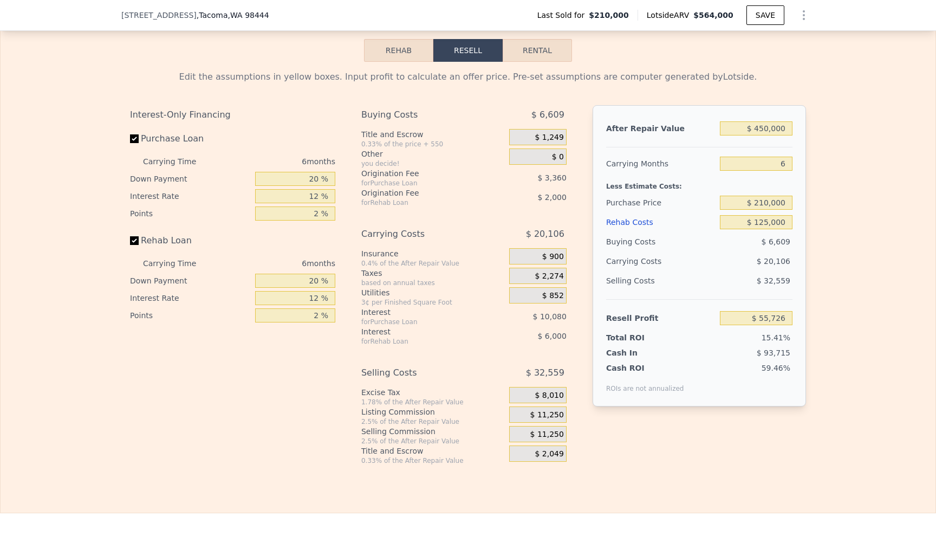
scroll to position [1650, 0]
drag, startPoint x: 765, startPoint y: 336, endPoint x: 790, endPoint y: 339, distance: 25.0
click at [790, 339] on div "15.41%" at bounding box center [735, 337] width 114 height 11
click at [789, 350] on span "$ 93,715" at bounding box center [774, 352] width 34 height 9
click at [757, 200] on input "$ 210,000" at bounding box center [756, 202] width 73 height 14
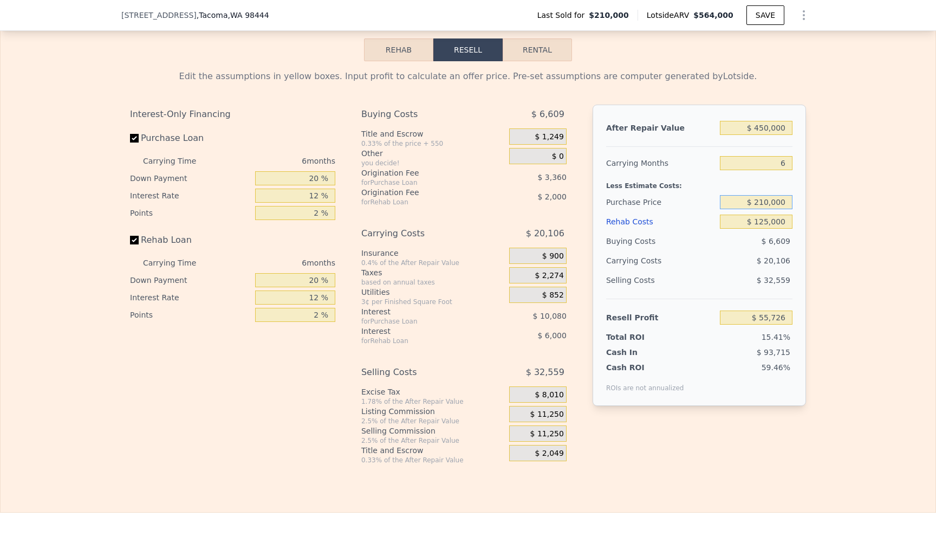
click at [770, 201] on input "$ 210,000" at bounding box center [756, 202] width 73 height 14
type input "$ 200,000"
type input "$ 66,399"
click at [875, 286] on div "Edit the assumptions in yellow boxes. Input profit to calculate an offer price.…" at bounding box center [468, 262] width 935 height 403
click at [769, 223] on input "$ 125,000" at bounding box center [756, 222] width 73 height 14
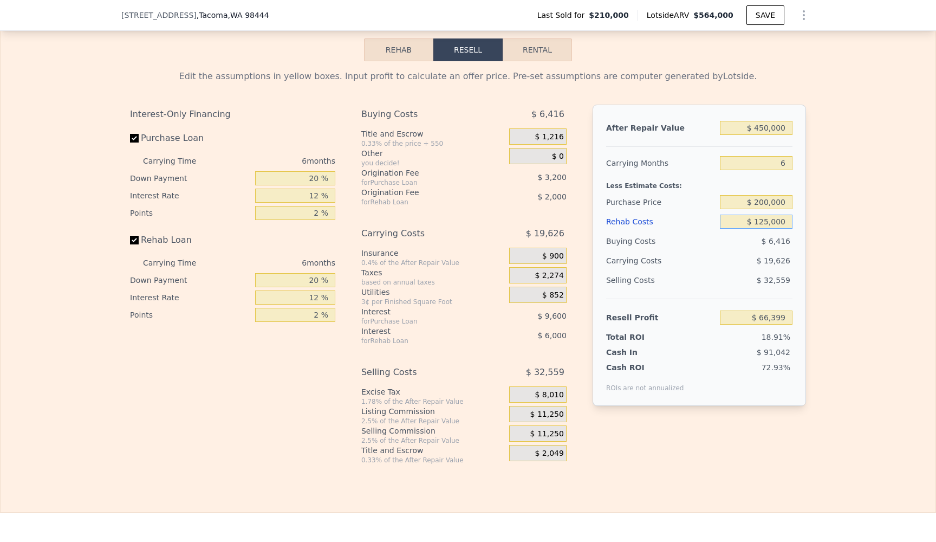
type input "$ 12,000"
type input "$ 186,631"
type input "$ 1,000"
type input "$ 198,335"
type input "$ 11,000"
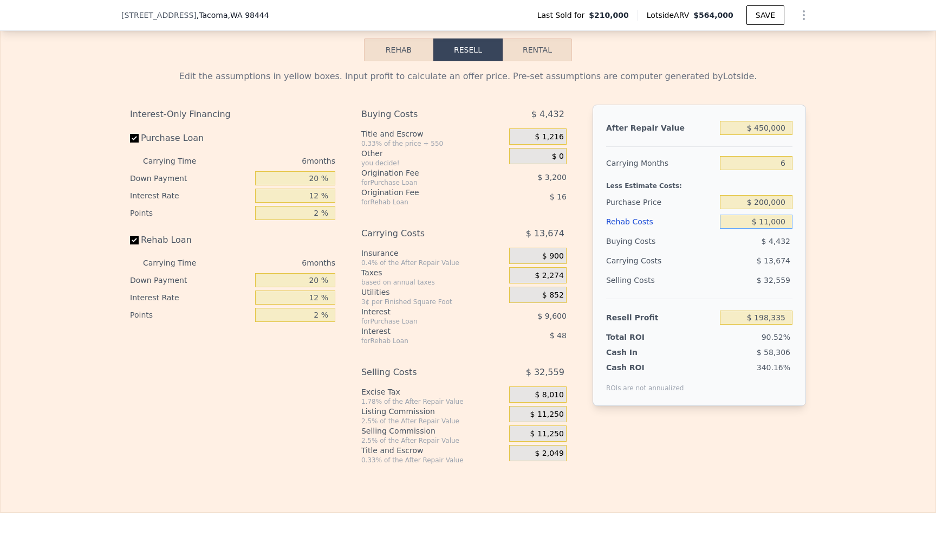
type input "$ 187,695"
type input "$ 110,000"
type input "$ 82,359"
type input "$ 110,000"
click at [873, 361] on div "Edit the assumptions in yellow boxes. Input profit to calculate an offer price.…" at bounding box center [468, 262] width 935 height 403
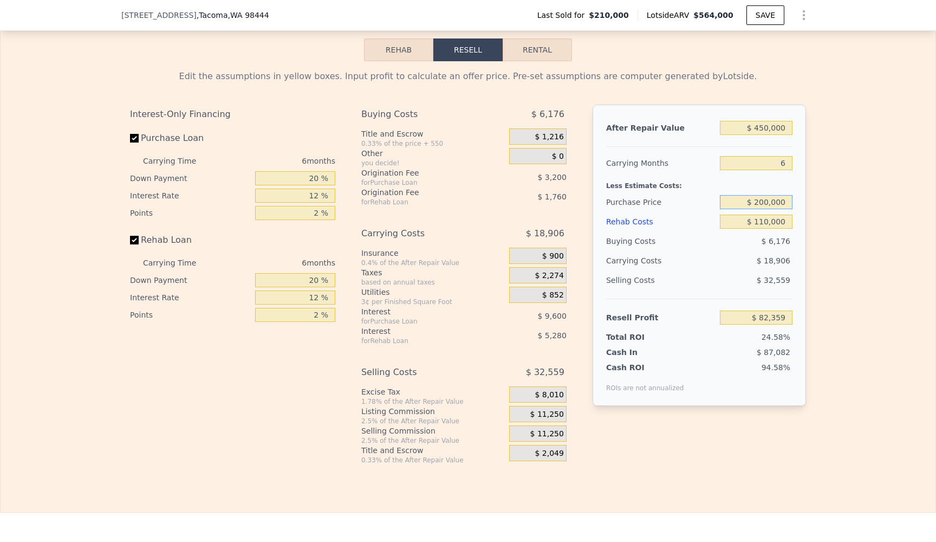
click at [767, 200] on input "$ 200,000" at bounding box center [756, 202] width 73 height 14
type input "$ 225,000"
type input "$ 55,676"
click at [826, 226] on div "Edit the assumptions in yellow boxes. Input profit to calculate an offer price.…" at bounding box center [468, 262] width 935 height 403
drag, startPoint x: 754, startPoint y: 312, endPoint x: 794, endPoint y: 378, distance: 77.3
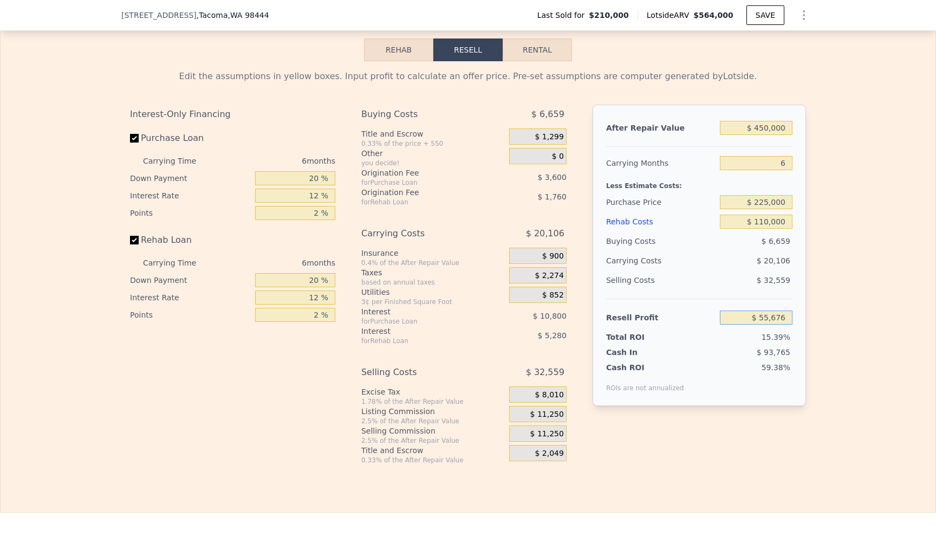
click at [794, 378] on div "After Repair Value $ 450,000 Carrying Months 6 Less Estimate Costs: Purchase Pr…" at bounding box center [699, 255] width 213 height 301
click at [827, 404] on div "Edit the assumptions in yellow boxes. Input profit to calculate an offer price.…" at bounding box center [468, 262] width 935 height 403
drag, startPoint x: 755, startPoint y: 338, endPoint x: 802, endPoint y: 341, distance: 47.2
click at [802, 341] on div "After Repair Value $ 450,000 Carrying Months 6 Less Estimate Costs: Purchase Pr…" at bounding box center [699, 255] width 213 height 301
click at [779, 381] on div "59.38%" at bounding box center [740, 377] width 105 height 30
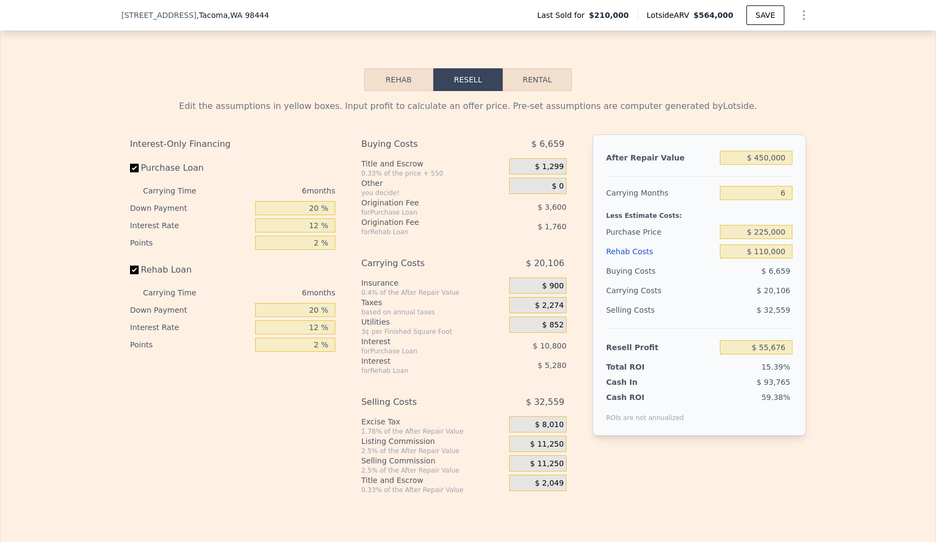
scroll to position [1615, 0]
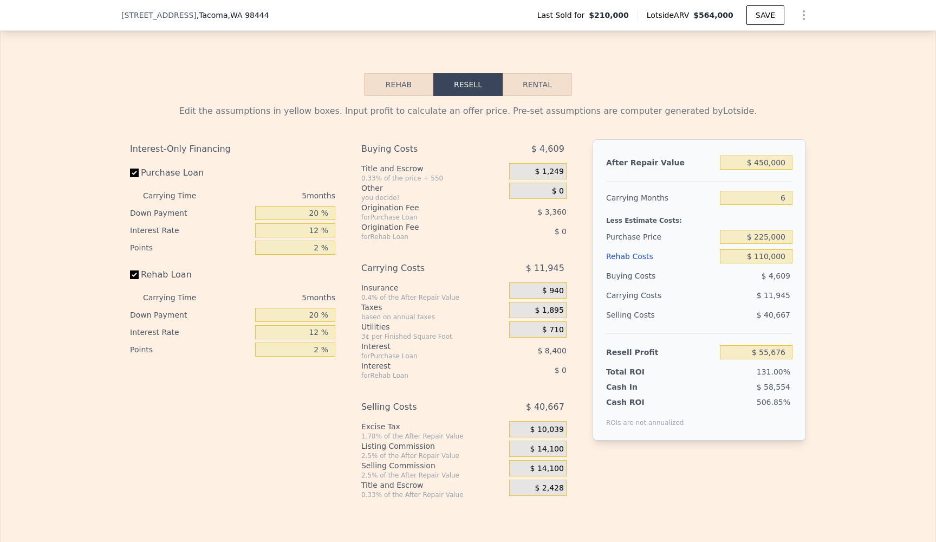
type input "$ 564,000"
type input "5"
type input "$ 0"
type input "$ 296,779"
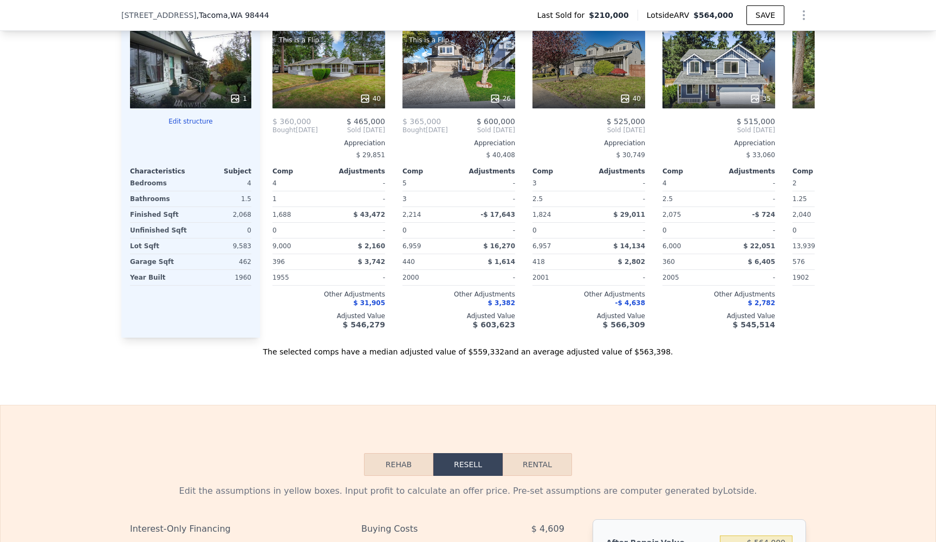
scroll to position [1235, 0]
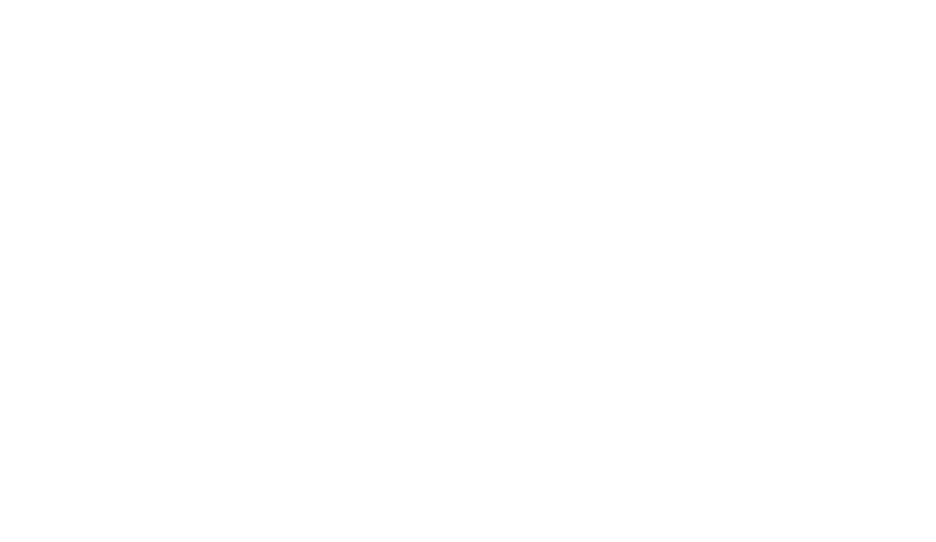
drag, startPoint x: 832, startPoint y: 7, endPoint x: 874, endPoint y: 126, distance: 125.9
click at [874, 118] on div at bounding box center [468, 271] width 936 height 542
click at [875, 125] on div at bounding box center [468, 271] width 936 height 542
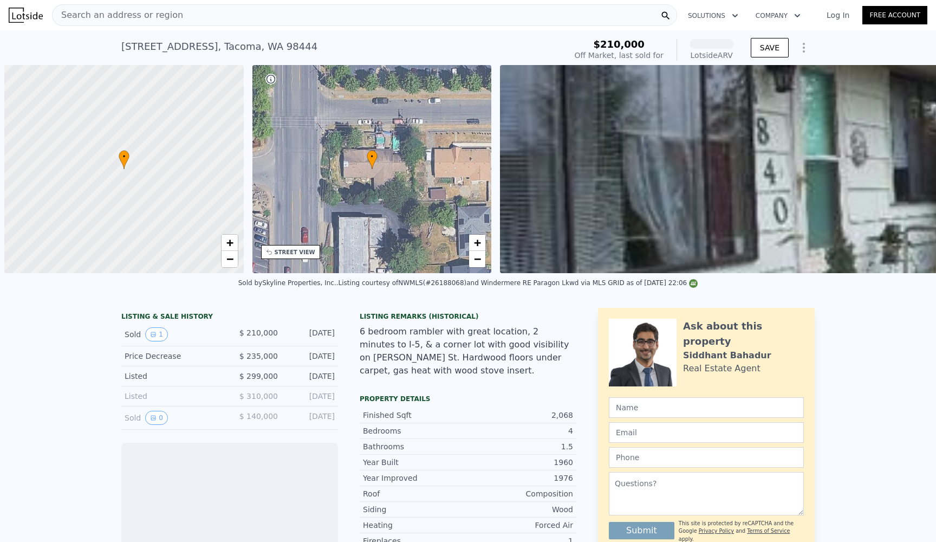
scroll to position [0, 4]
